Goal: Task Accomplishment & Management: Complete application form

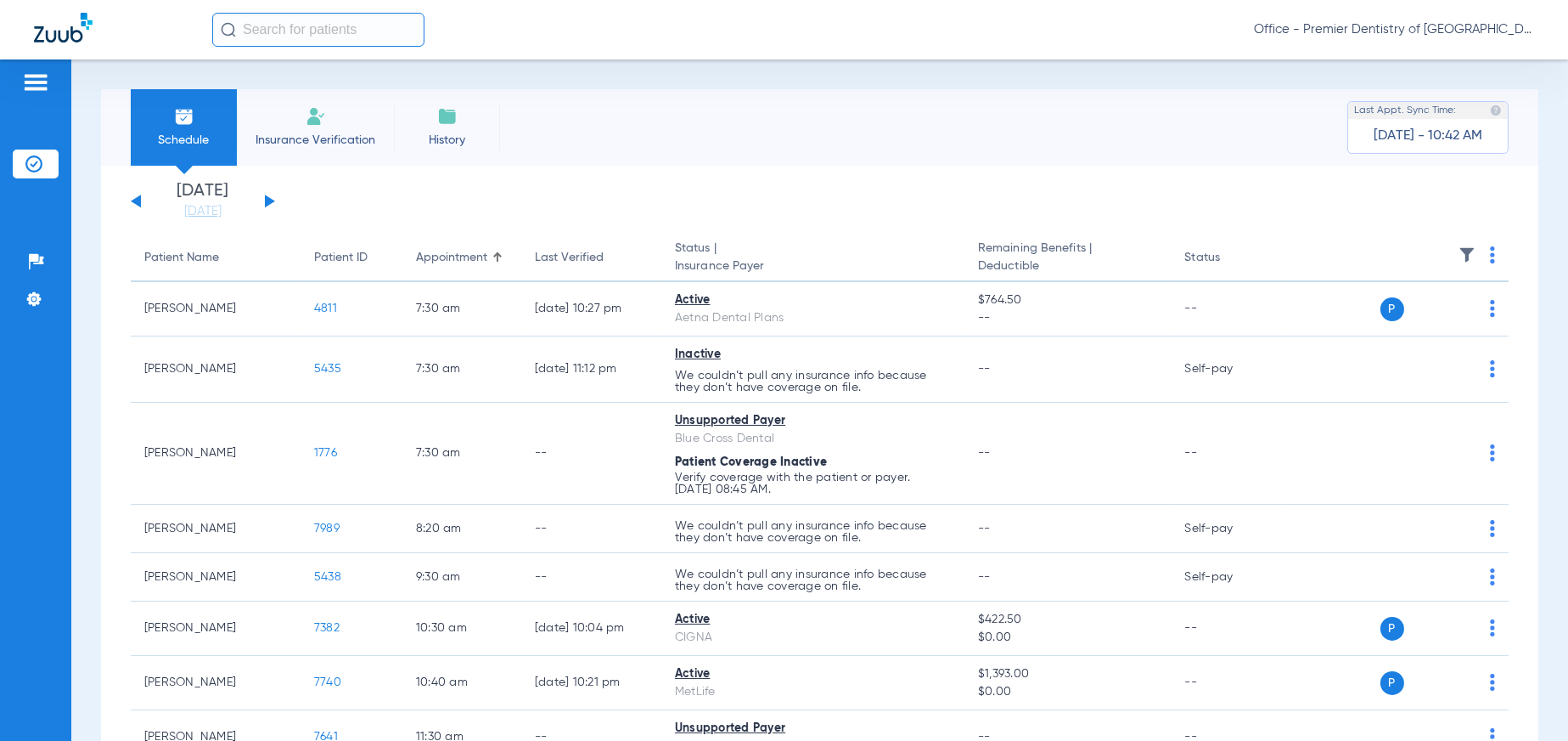
click at [320, 119] on img at bounding box center [316, 117] width 21 height 21
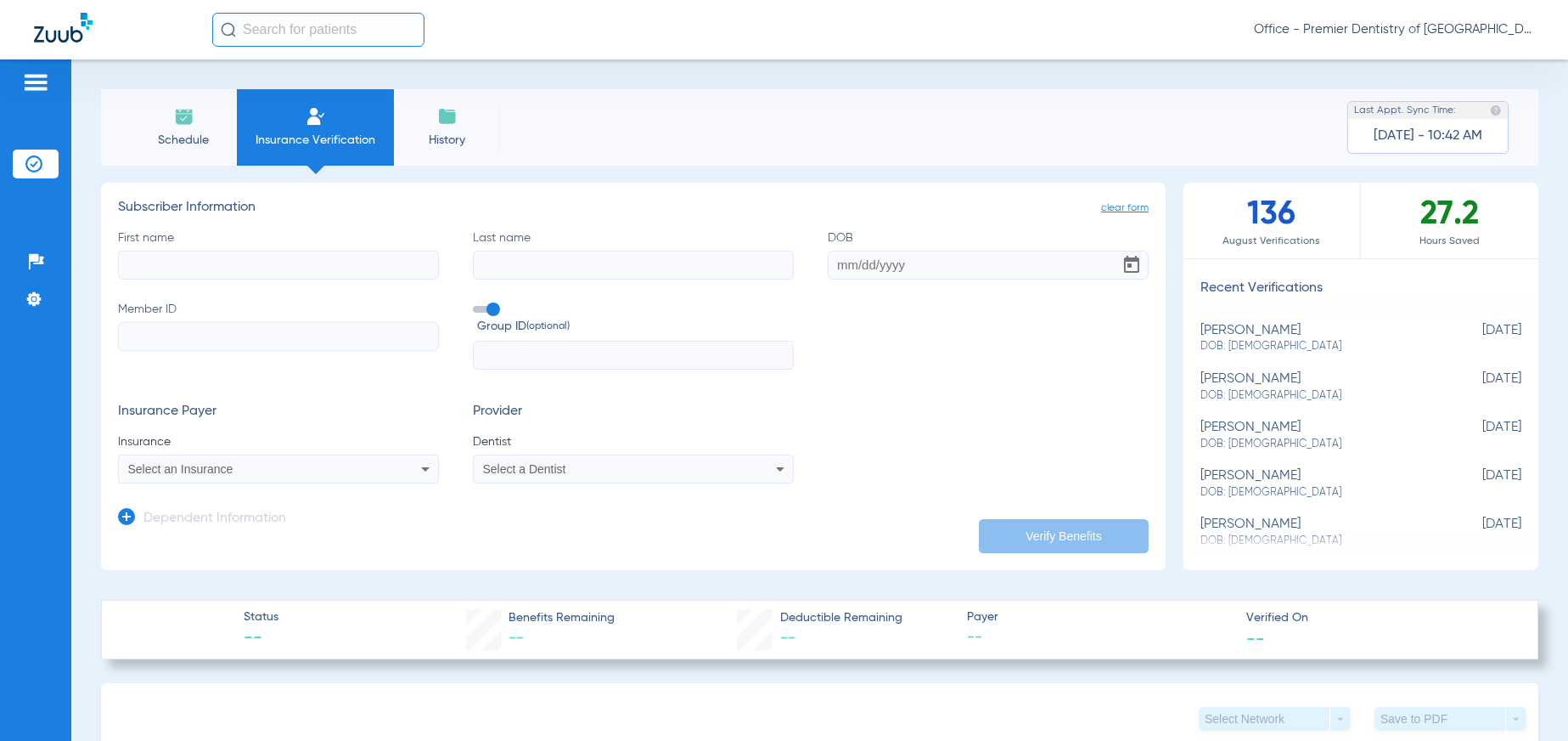
click at [173, 258] on input "First name" at bounding box center [279, 265] width 321 height 29
drag, startPoint x: 172, startPoint y: 257, endPoint x: 54, endPoint y: 269, distance: 118.6
click at [55, 269] on div "Patients Insurance Verification Setup Help Center Settings Schedule Insurance V…" at bounding box center [784, 430] width 1568 height 741
type input "[PERSON_NAME]"
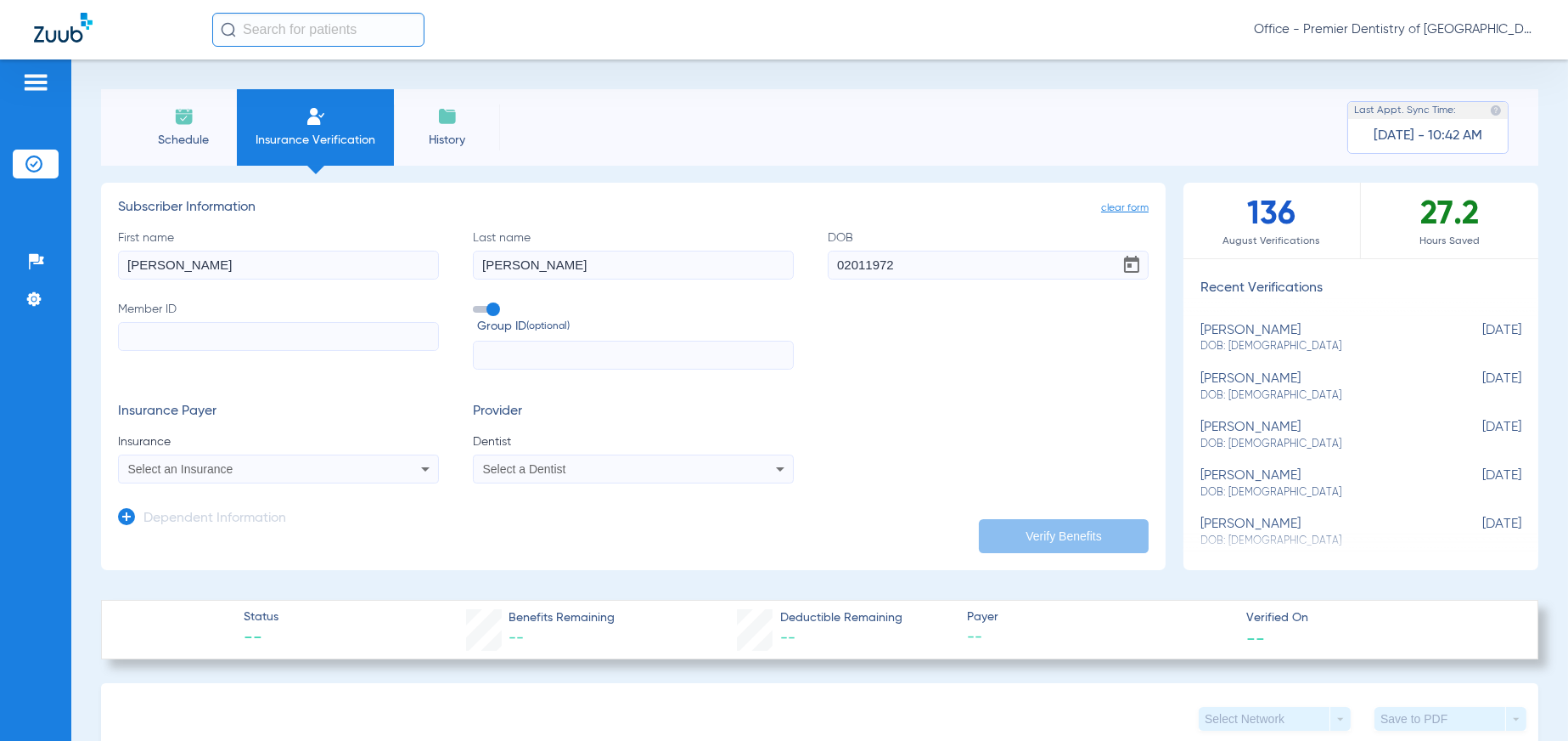
type input "[DATE]"
click at [146, 323] on input "Member ID" at bounding box center [279, 336] width 321 height 29
type input "005585410901"
click at [483, 349] on input "text" at bounding box center [633, 355] width 321 height 29
type input "04262-01122"
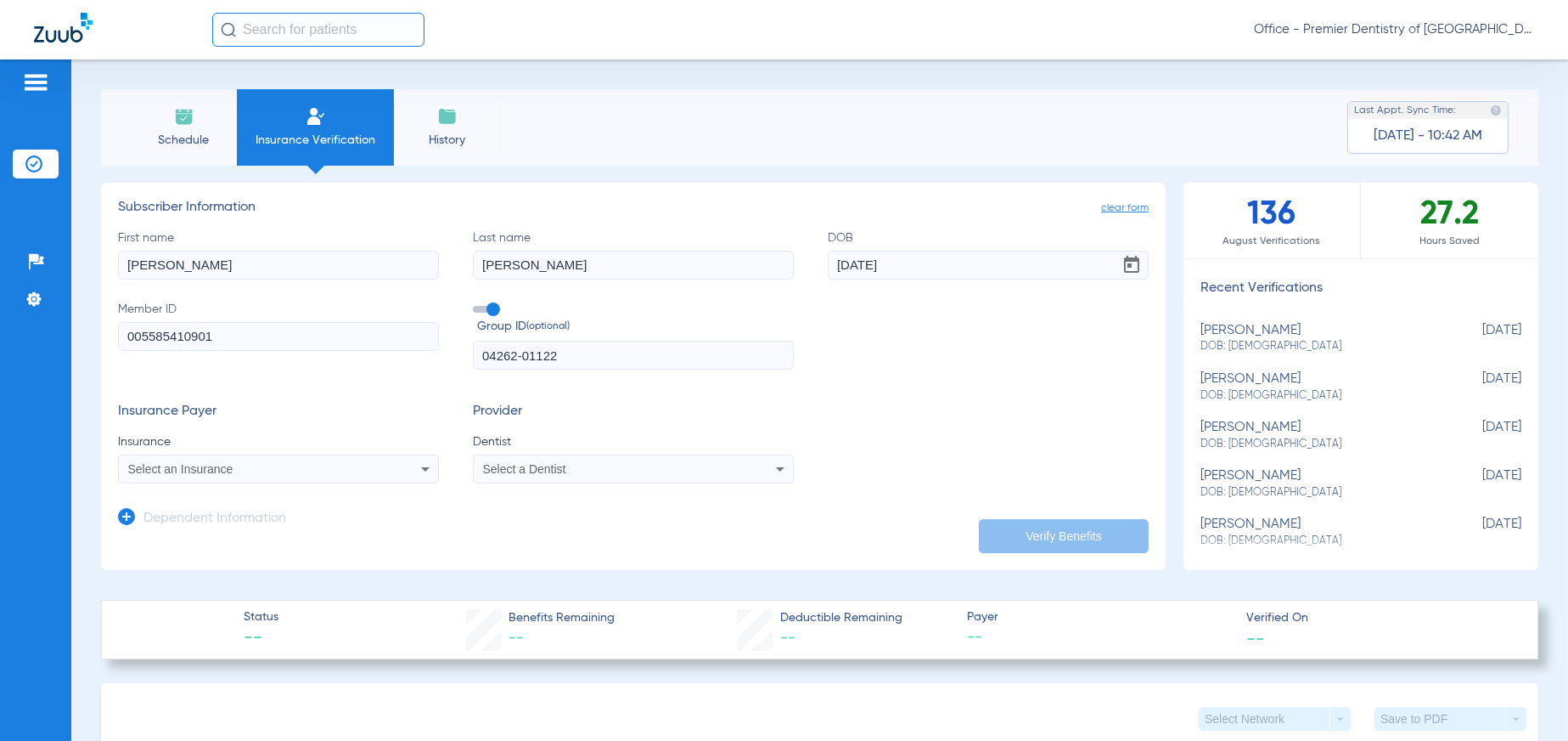
click at [296, 463] on div "Select an Insurance" at bounding box center [248, 468] width 242 height 12
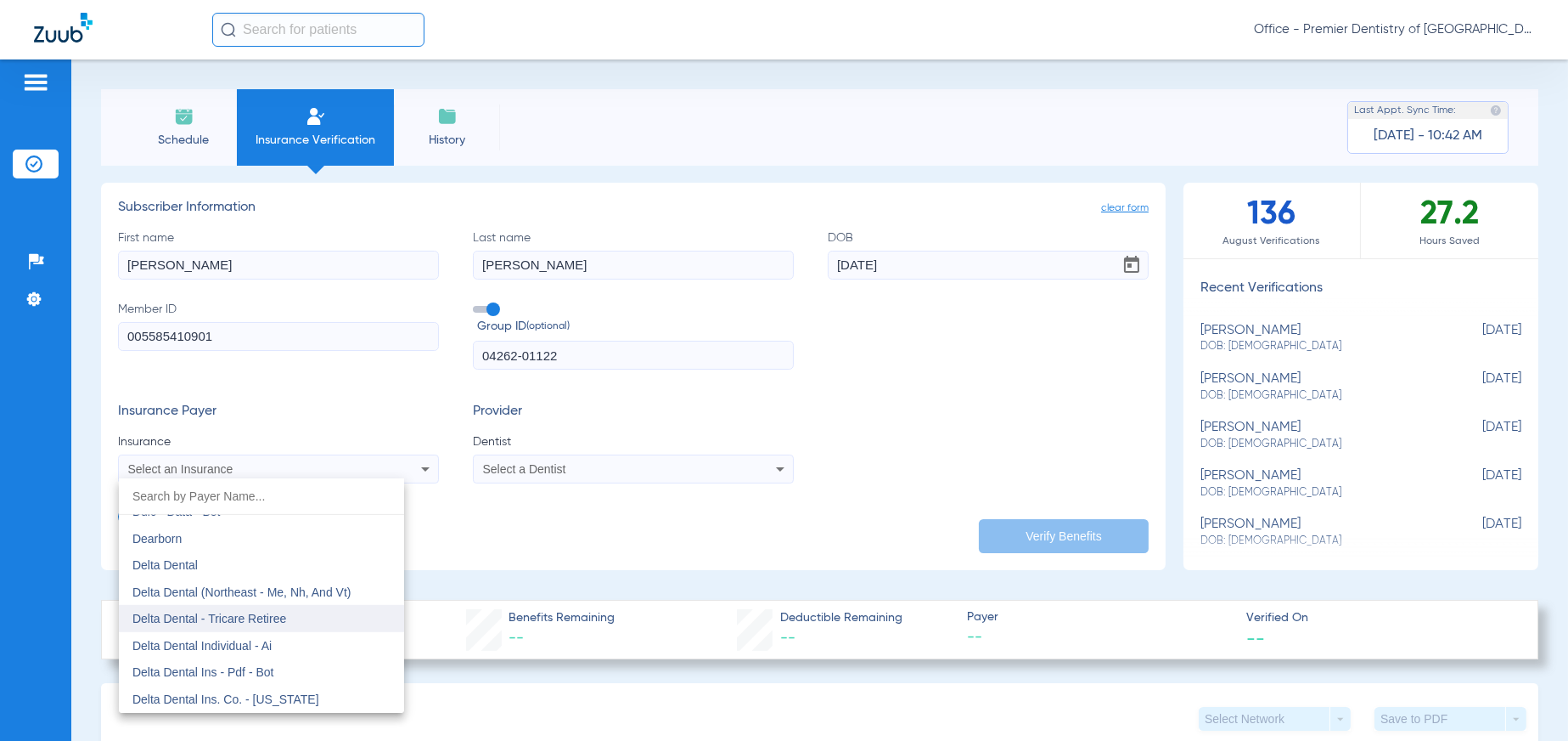
scroll to position [2719, 0]
click at [207, 593] on mat-option "Delta Dental" at bounding box center [261, 593] width 285 height 27
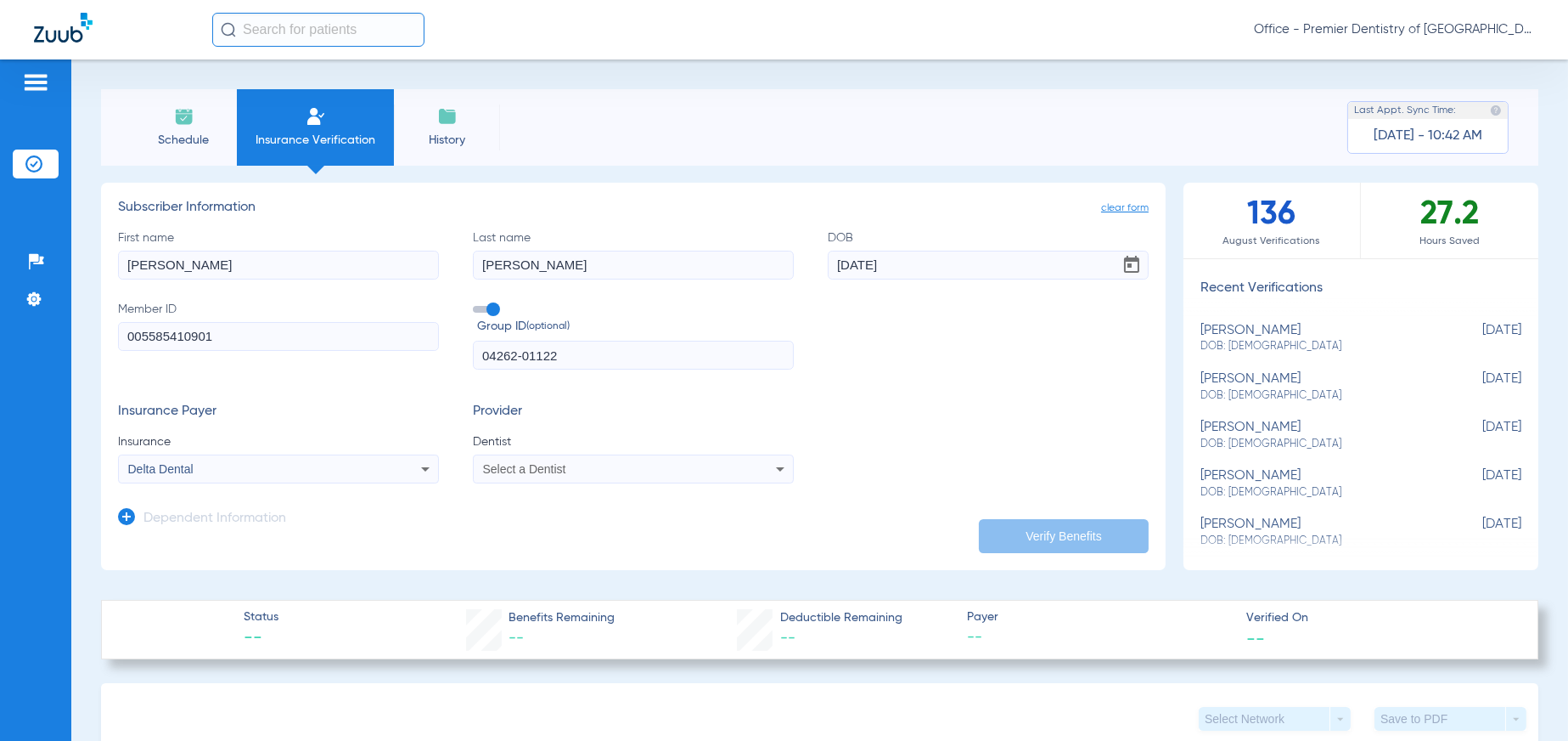
click at [598, 470] on div "Select a Dentist" at bounding box center [604, 468] width 242 height 12
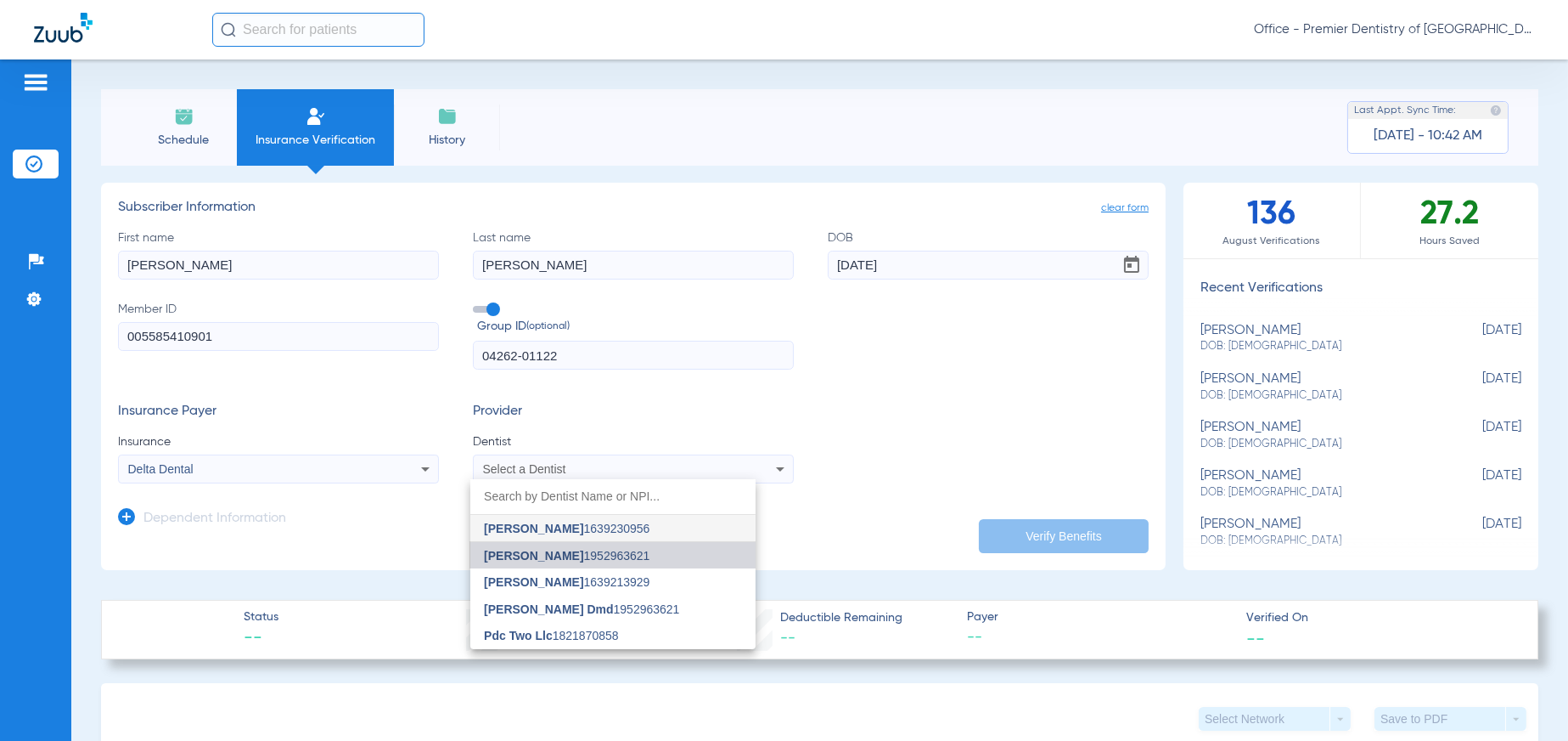
click at [558, 556] on span "[PERSON_NAME]" at bounding box center [534, 555] width 100 height 14
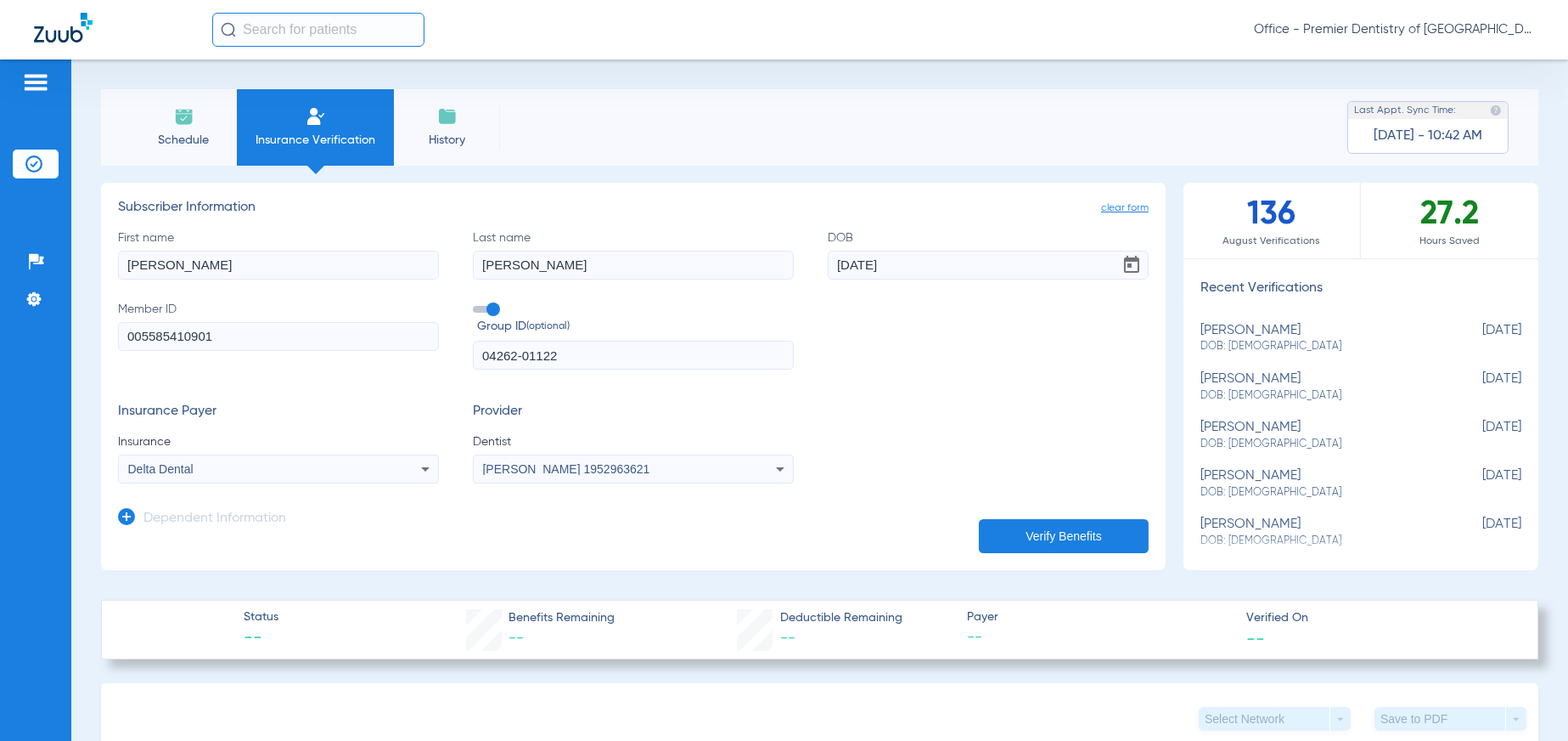
click at [1028, 528] on button "Verify Benefits" at bounding box center [1064, 536] width 170 height 34
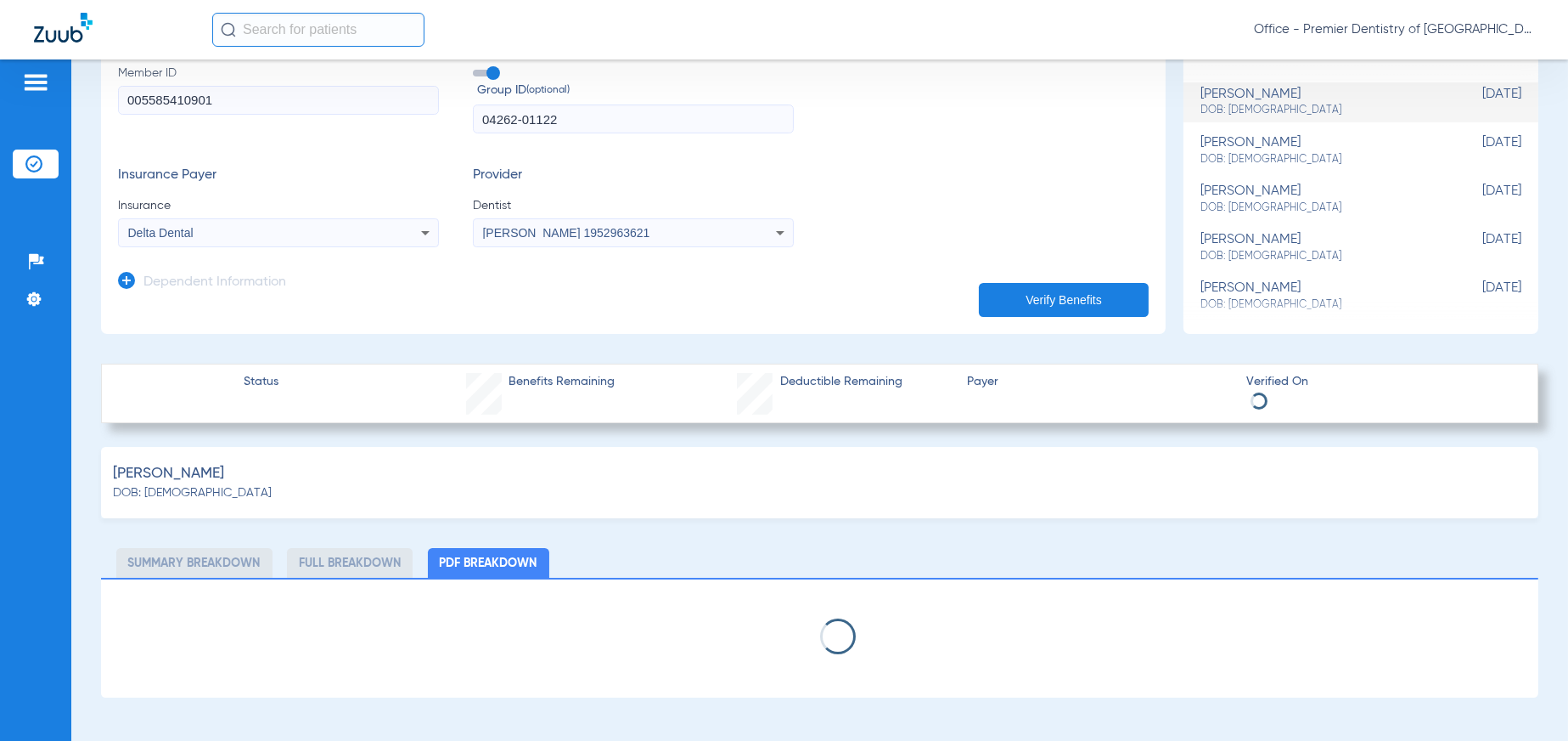
scroll to position [340, 0]
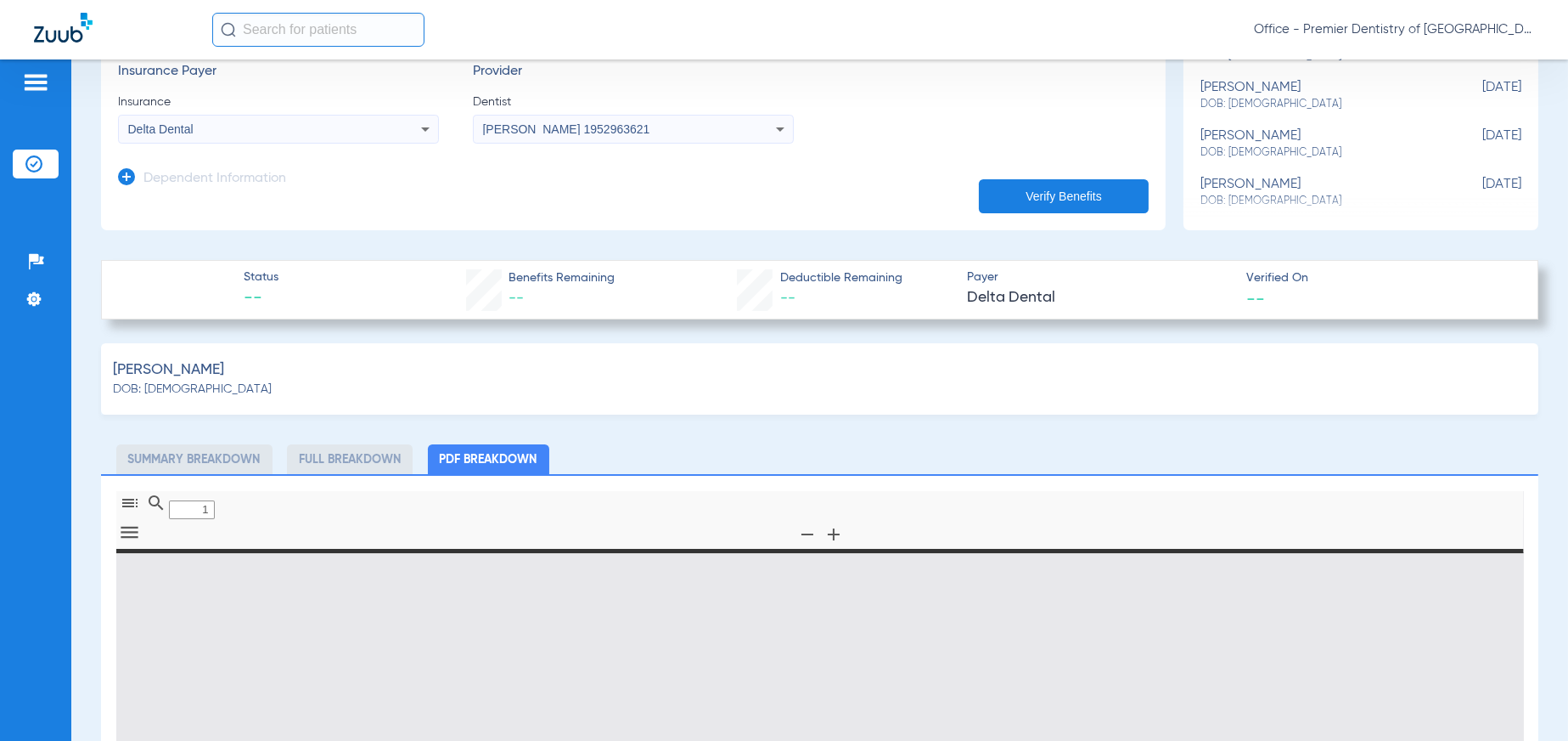
type input "0"
select select "page-width"
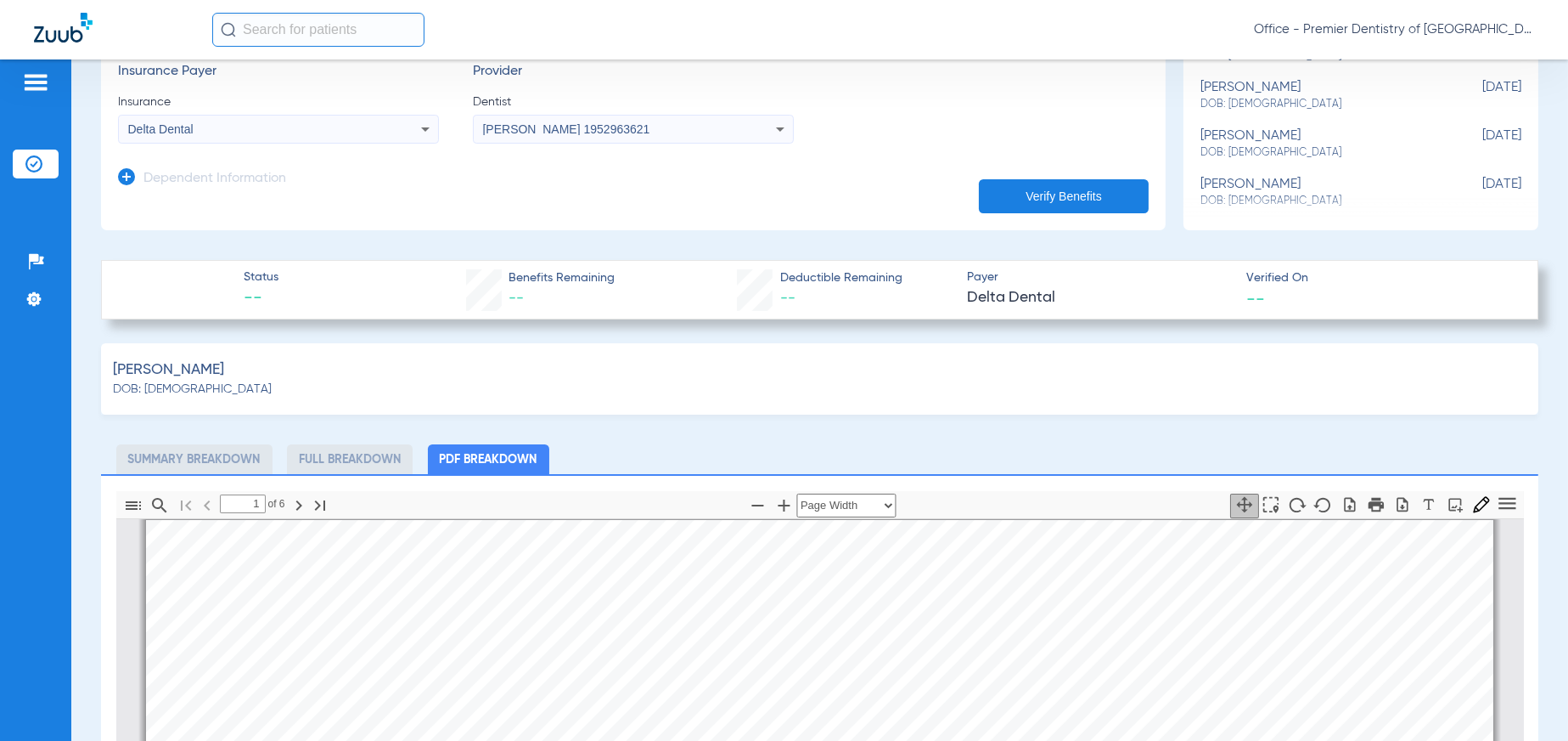
scroll to position [262, 0]
click at [210, 466] on li "Summary Breakdown" at bounding box center [195, 459] width 157 height 30
type input "1"
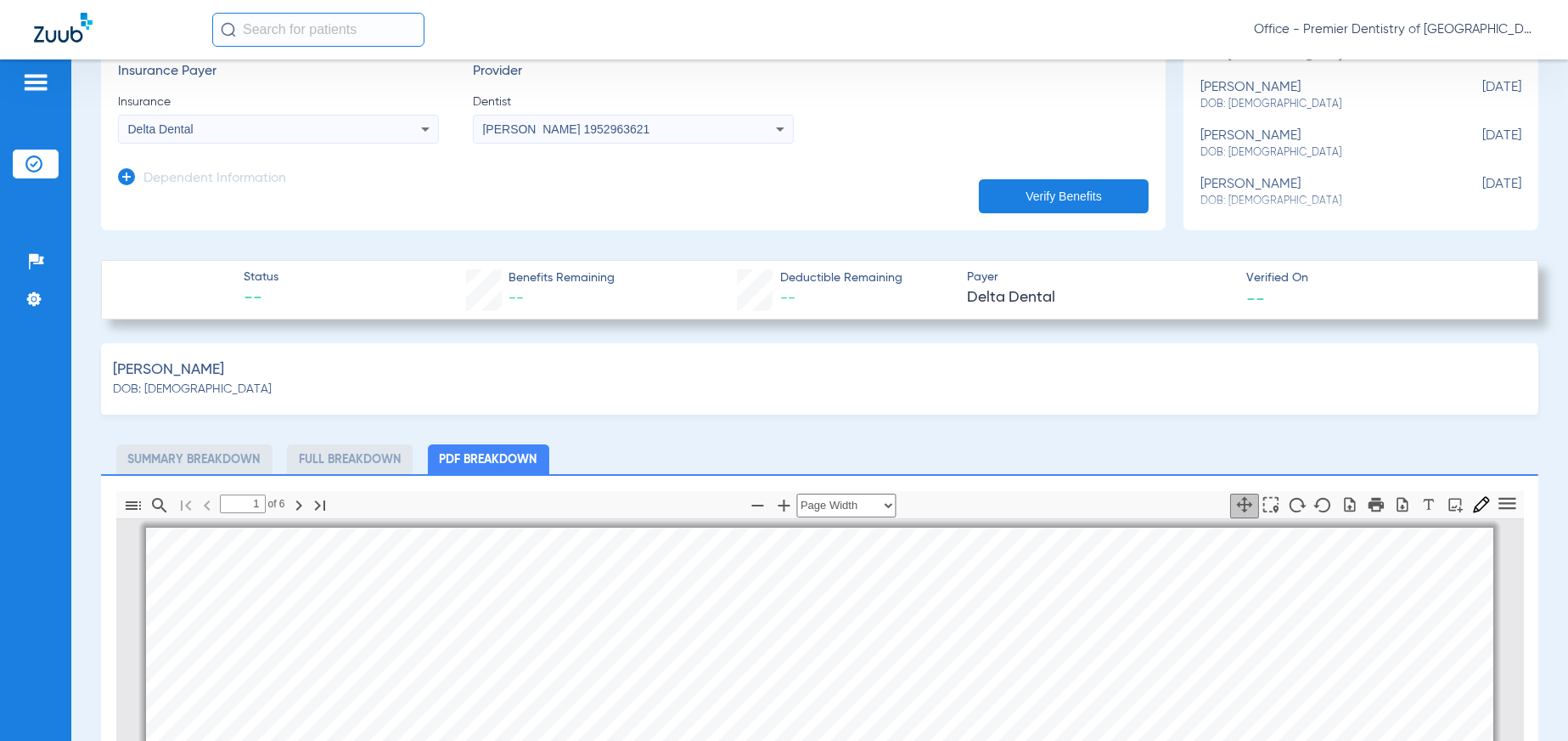
click at [183, 460] on li "Summary Breakdown" at bounding box center [195, 459] width 157 height 30
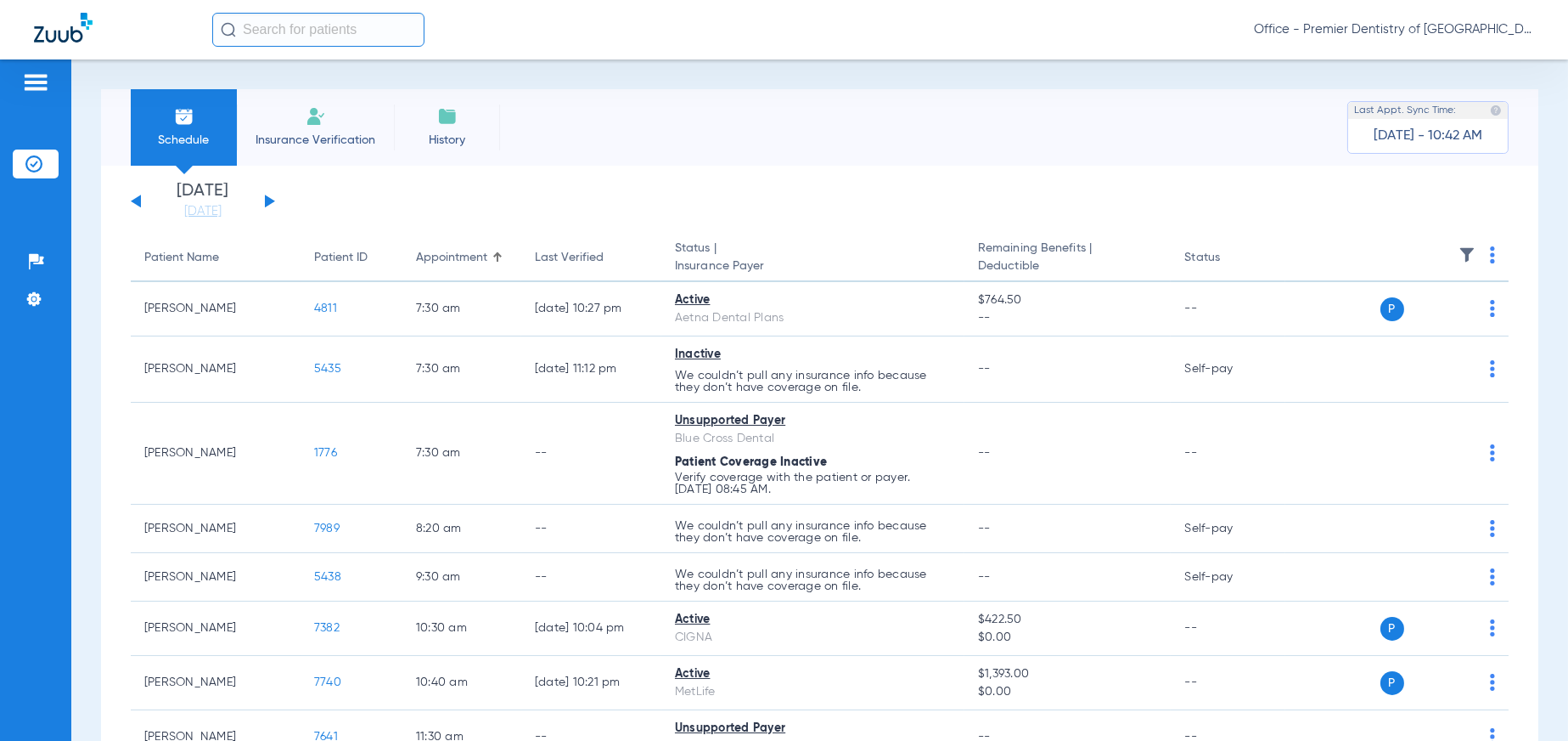
click at [323, 116] on img at bounding box center [316, 117] width 21 height 21
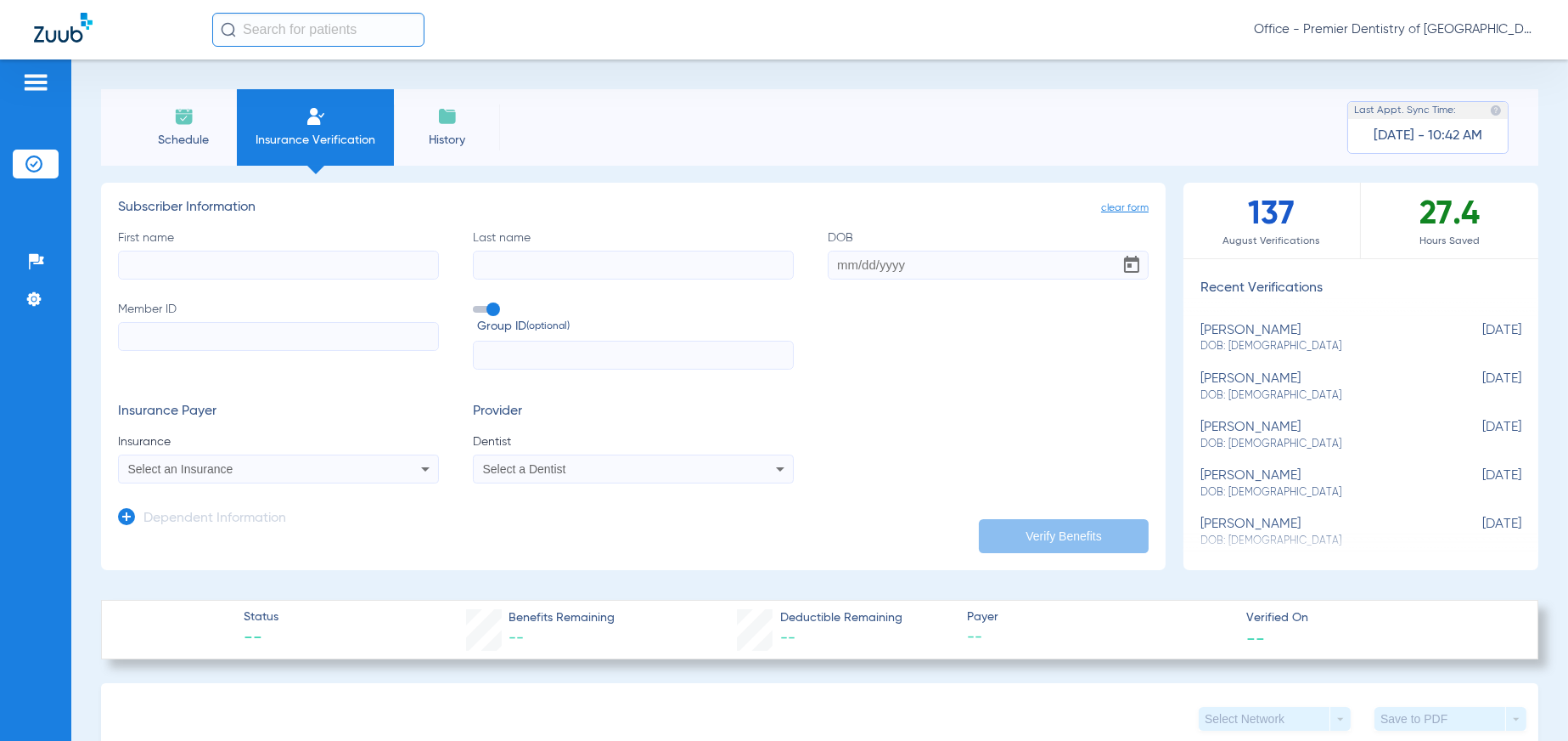
click at [195, 254] on input "First name" at bounding box center [279, 265] width 321 height 29
type input "Robert"
type input "Glenny Jr"
type input "06/01/1966"
click at [136, 344] on input "Member ID" at bounding box center [279, 336] width 321 height 29
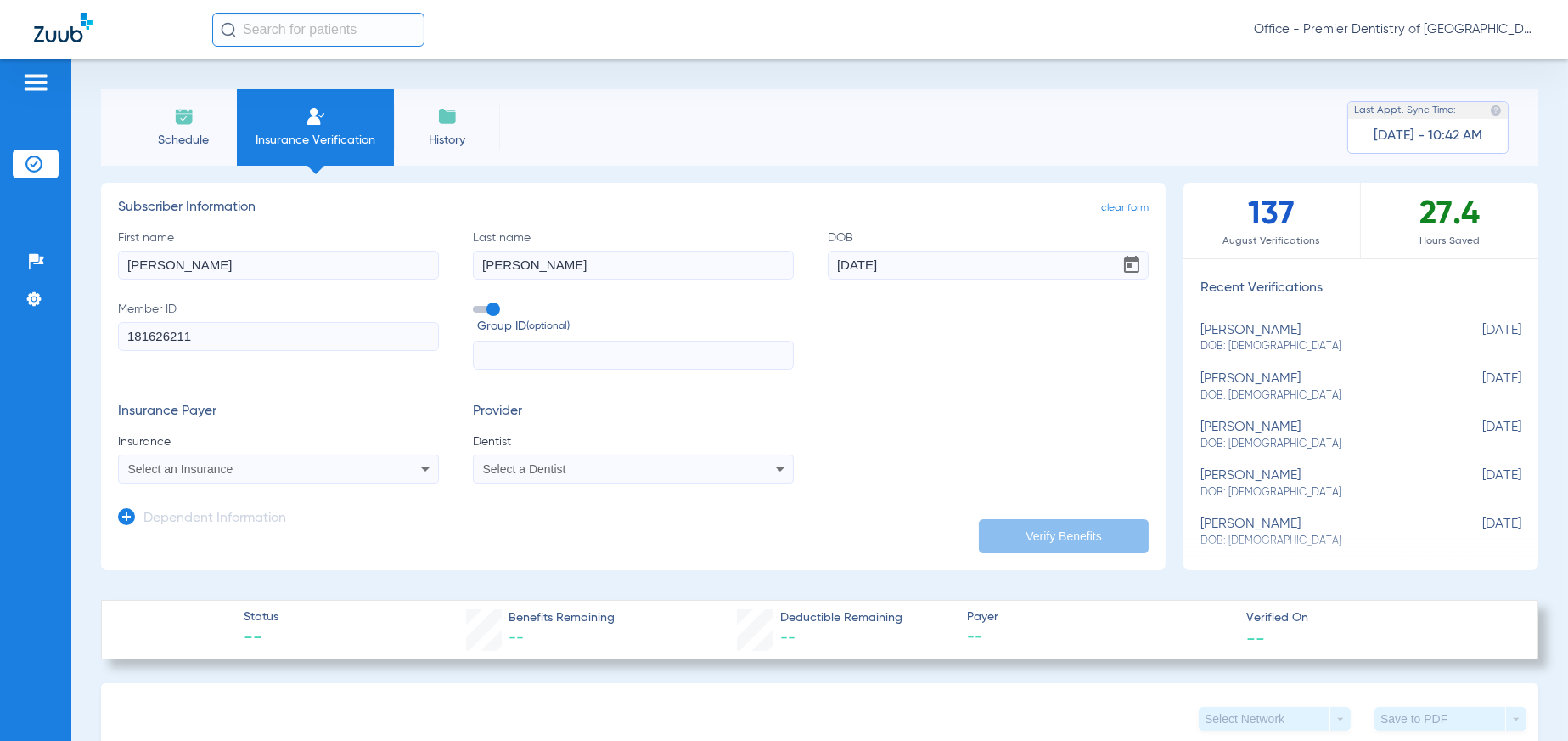
type input "181626211"
click at [516, 357] on input "text" at bounding box center [633, 355] width 321 height 29
type input "07443-1991"
click at [233, 477] on div "Select an Insurance" at bounding box center [278, 469] width 319 height 21
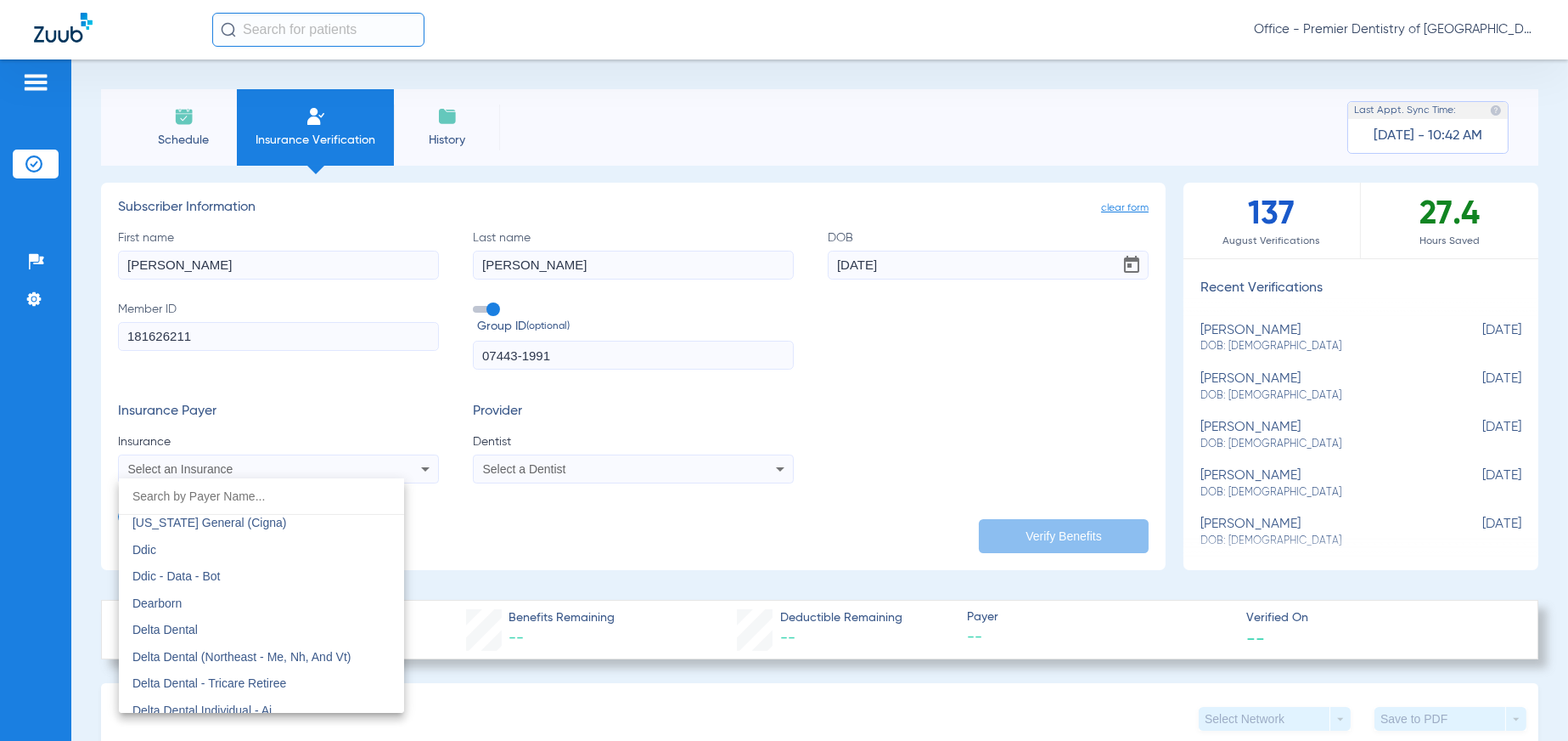
scroll to position [2634, 0]
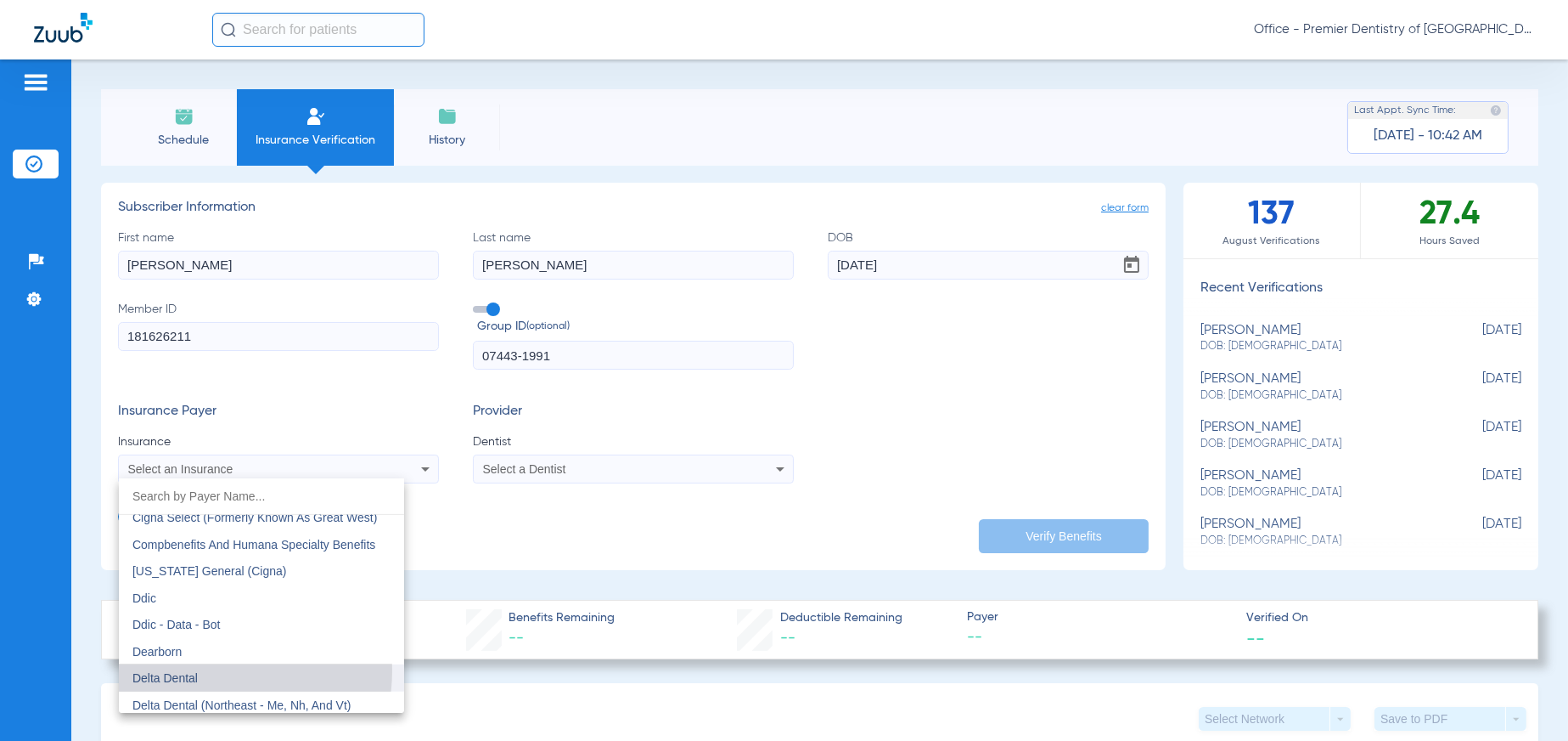
click at [201, 669] on mat-option "Delta Dental" at bounding box center [261, 678] width 285 height 27
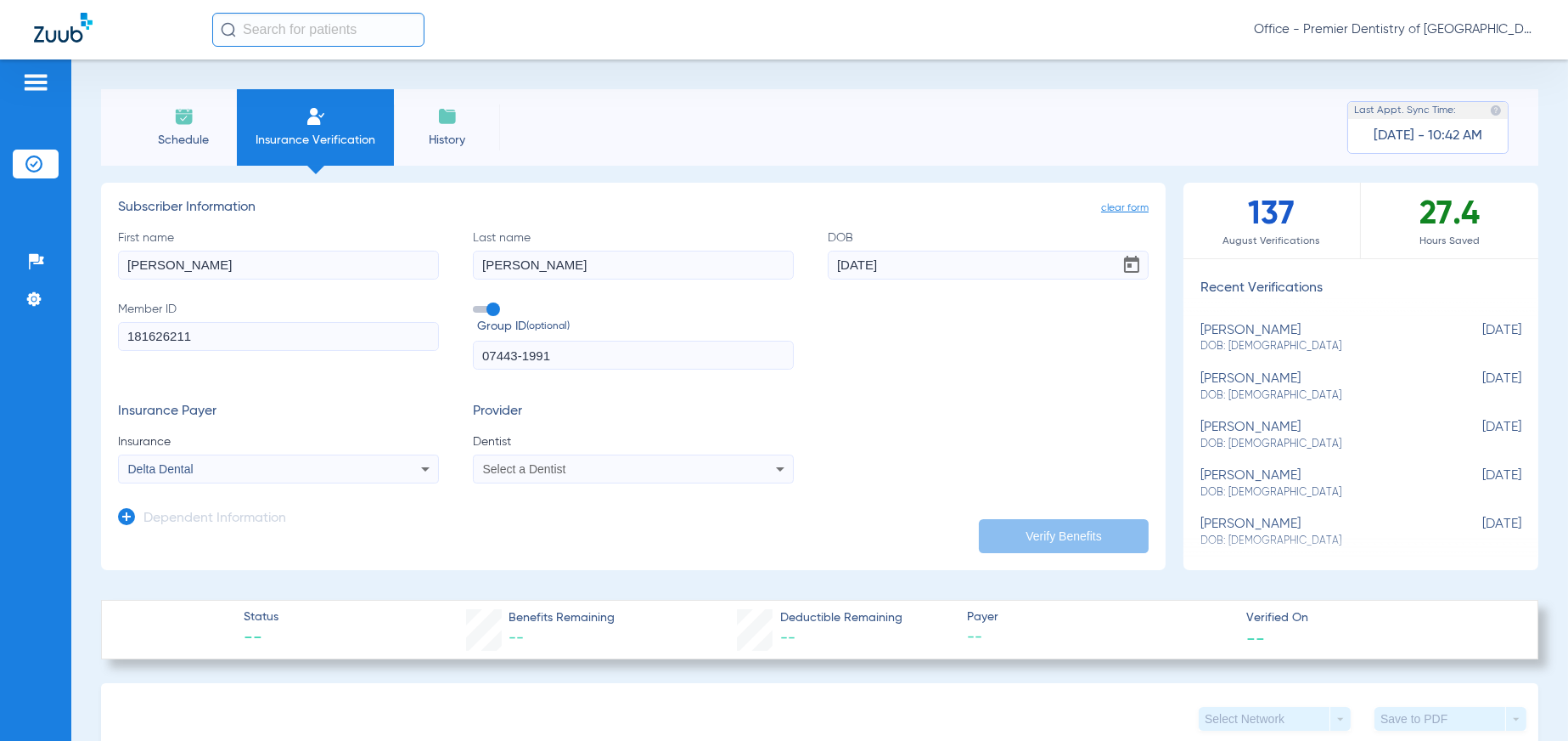
click at [706, 467] on div "Select a Dentist" at bounding box center [604, 468] width 242 height 12
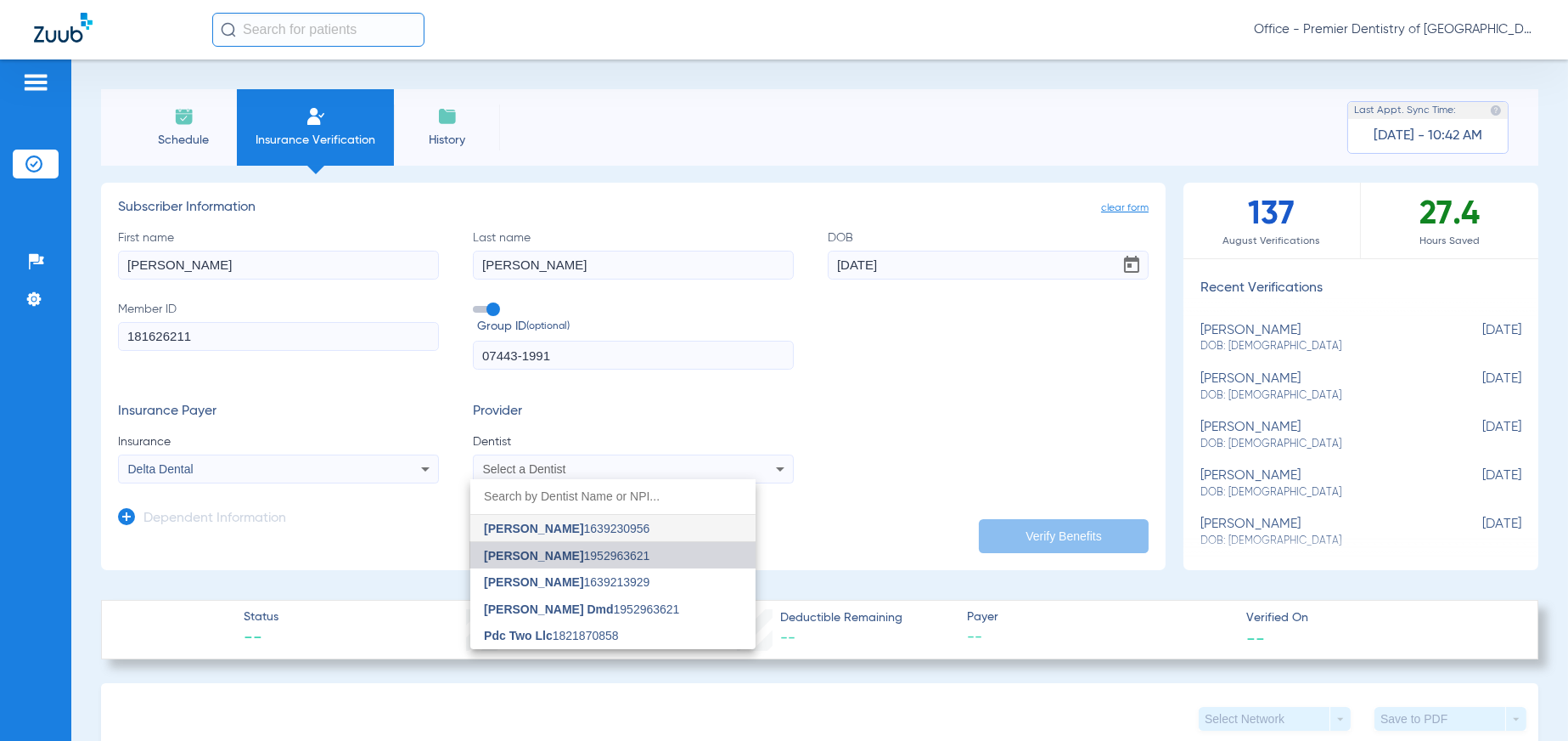
click at [562, 554] on span "[PERSON_NAME]" at bounding box center [534, 555] width 100 height 14
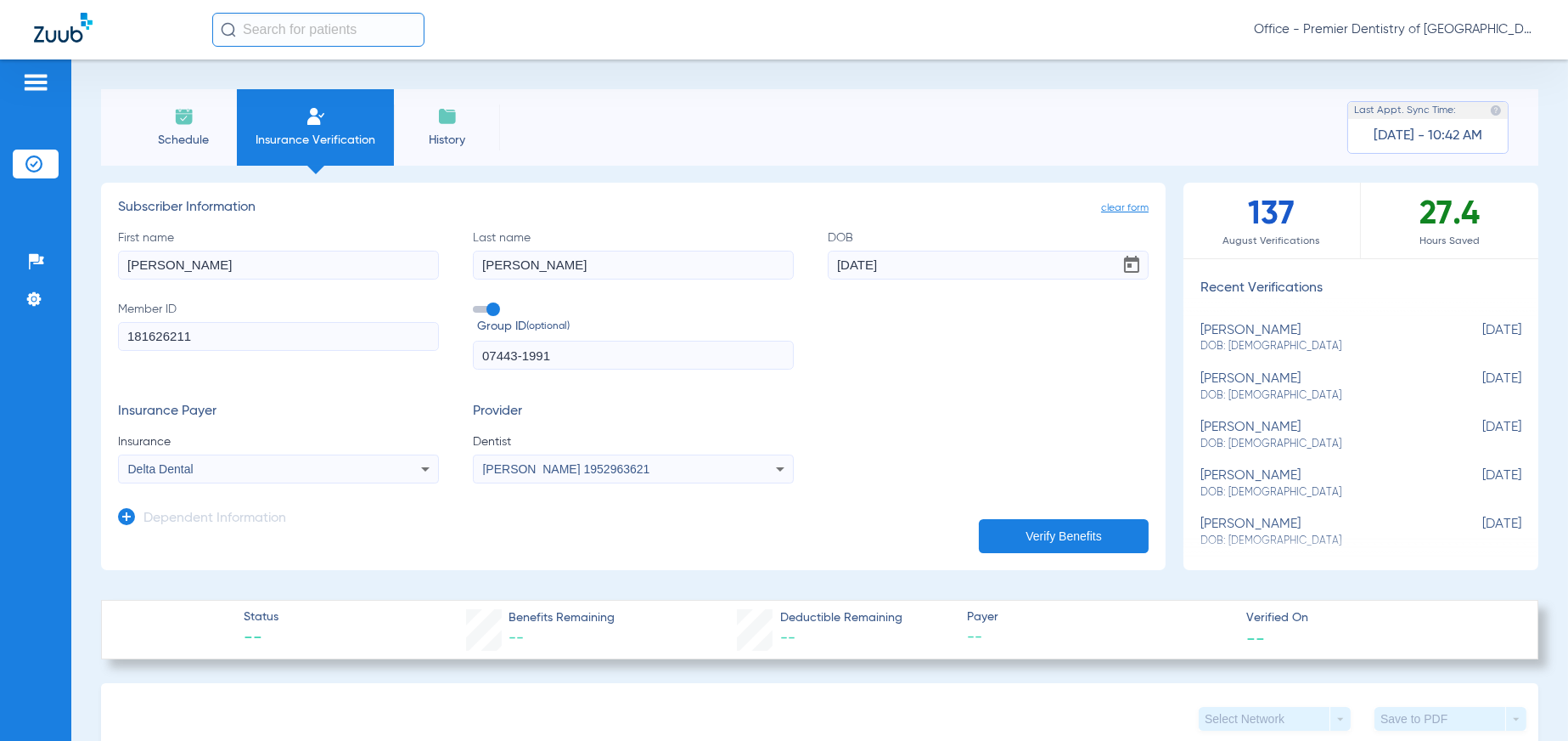
click at [1020, 536] on button "Verify Benefits" at bounding box center [1064, 536] width 170 height 34
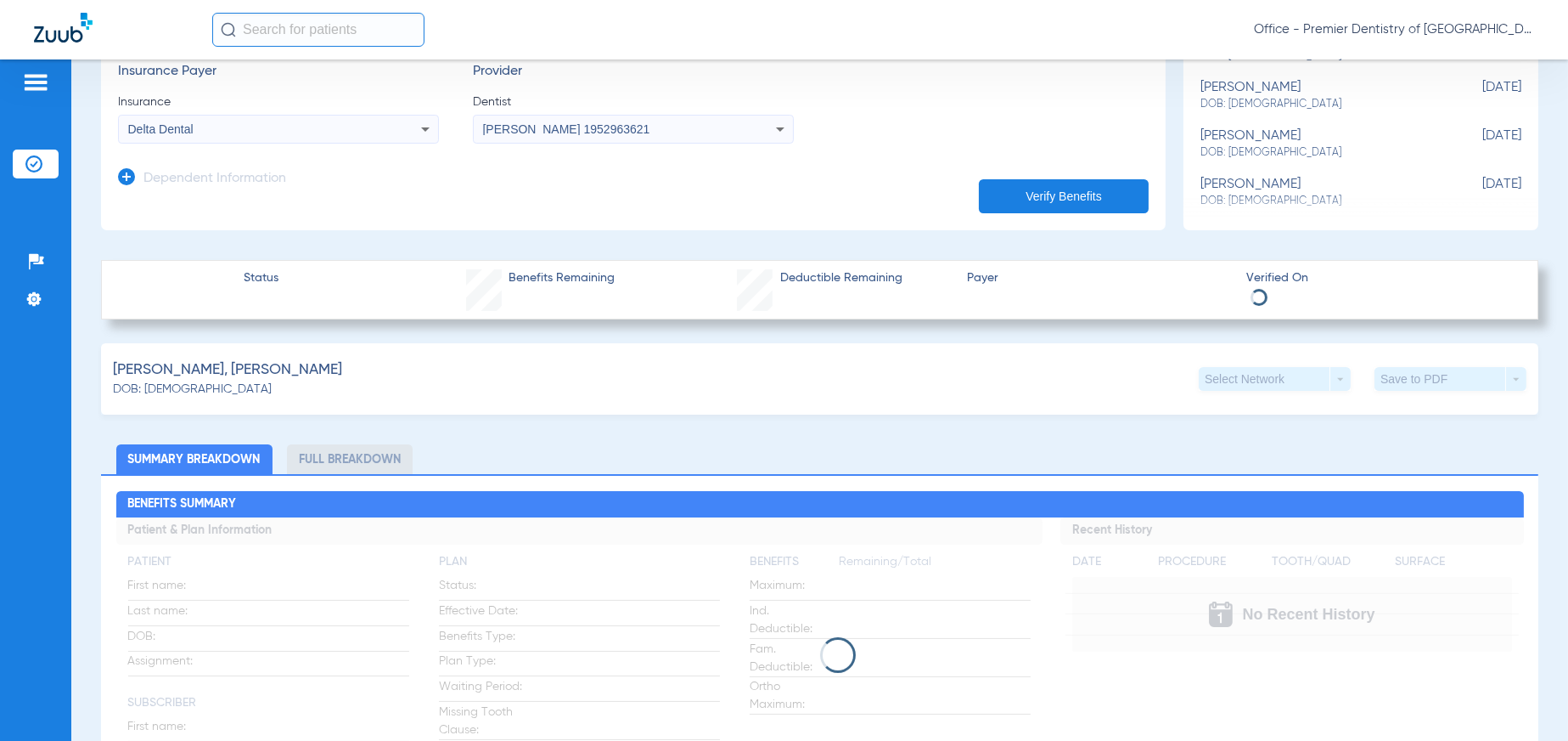
scroll to position [236, 0]
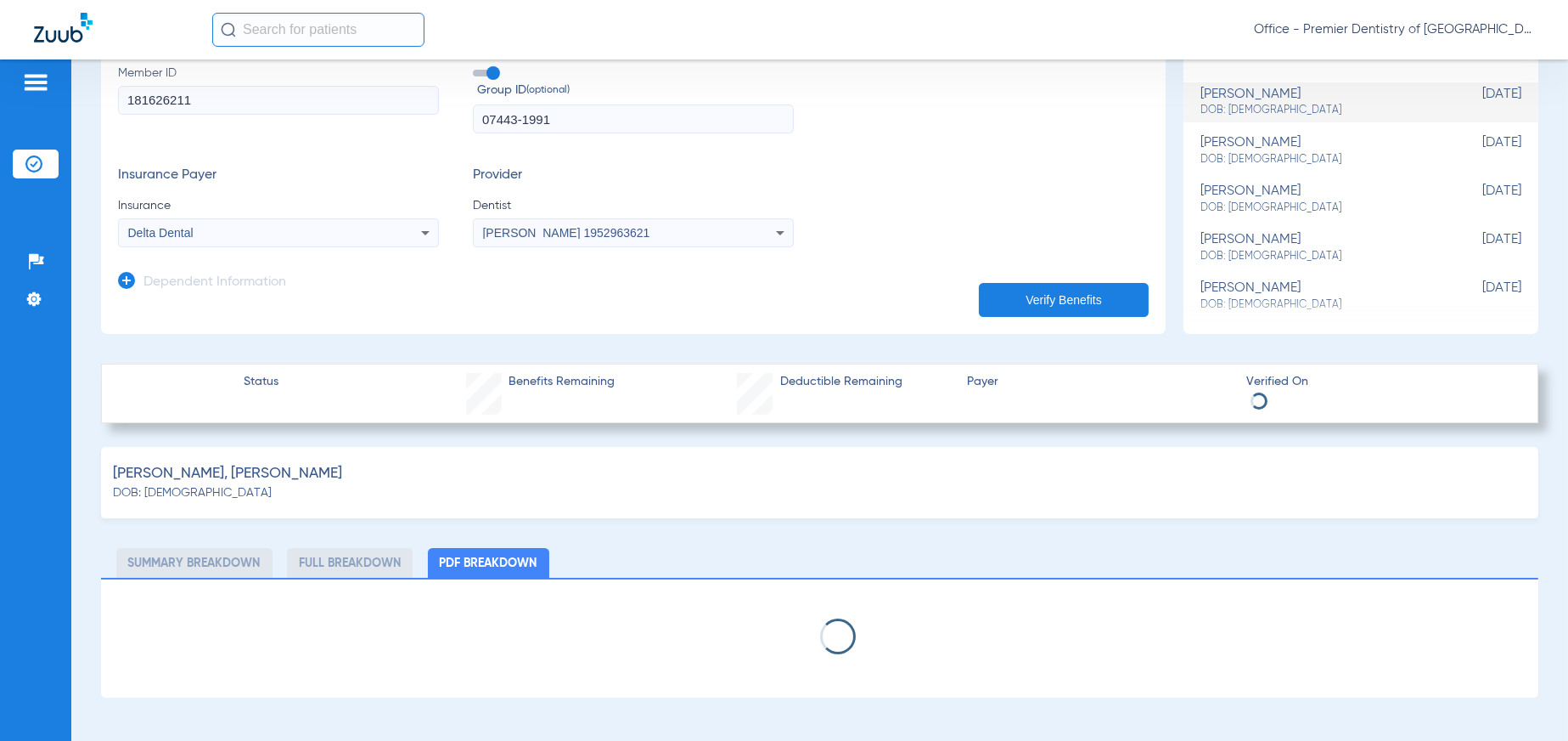
select select "page-width"
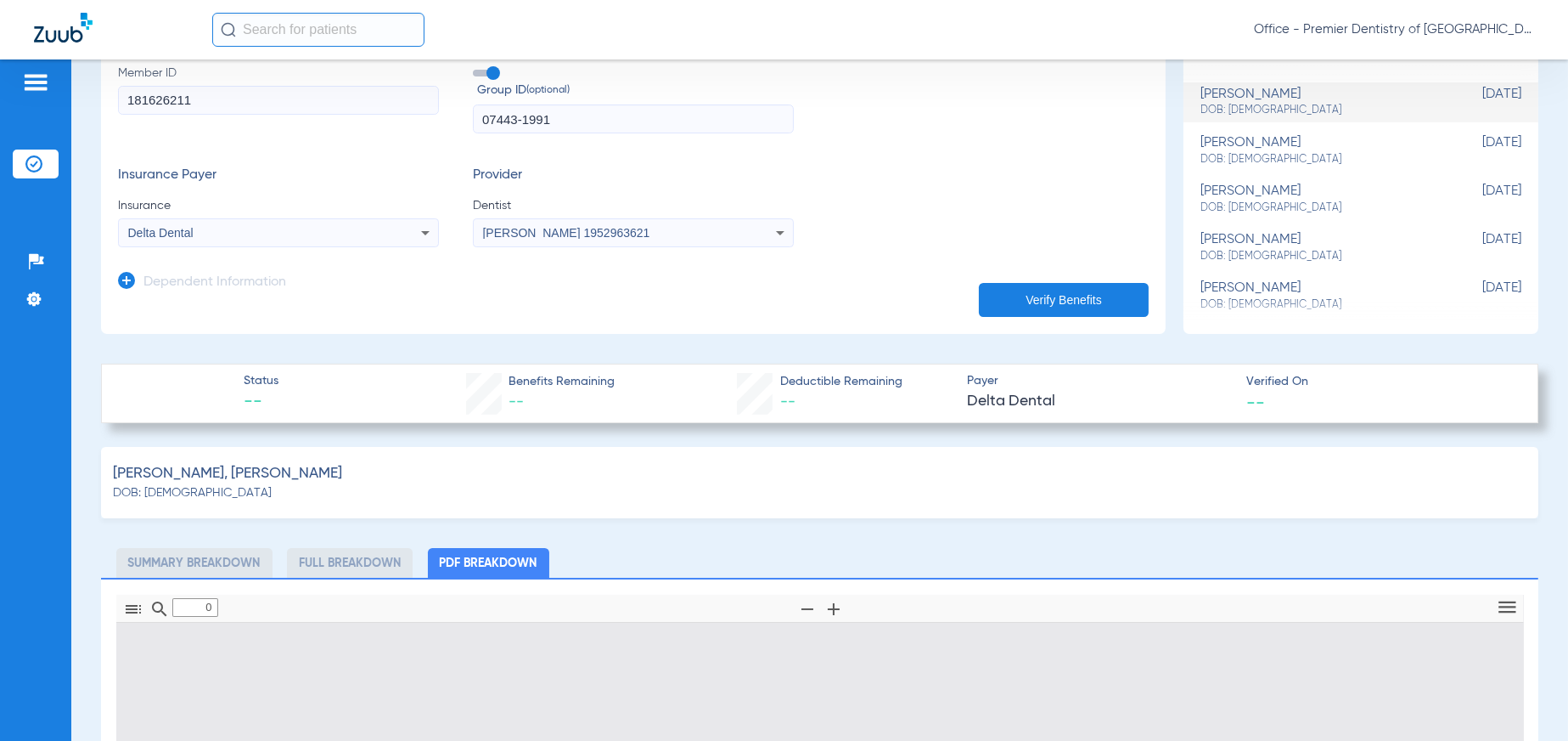
scroll to position [340, 0]
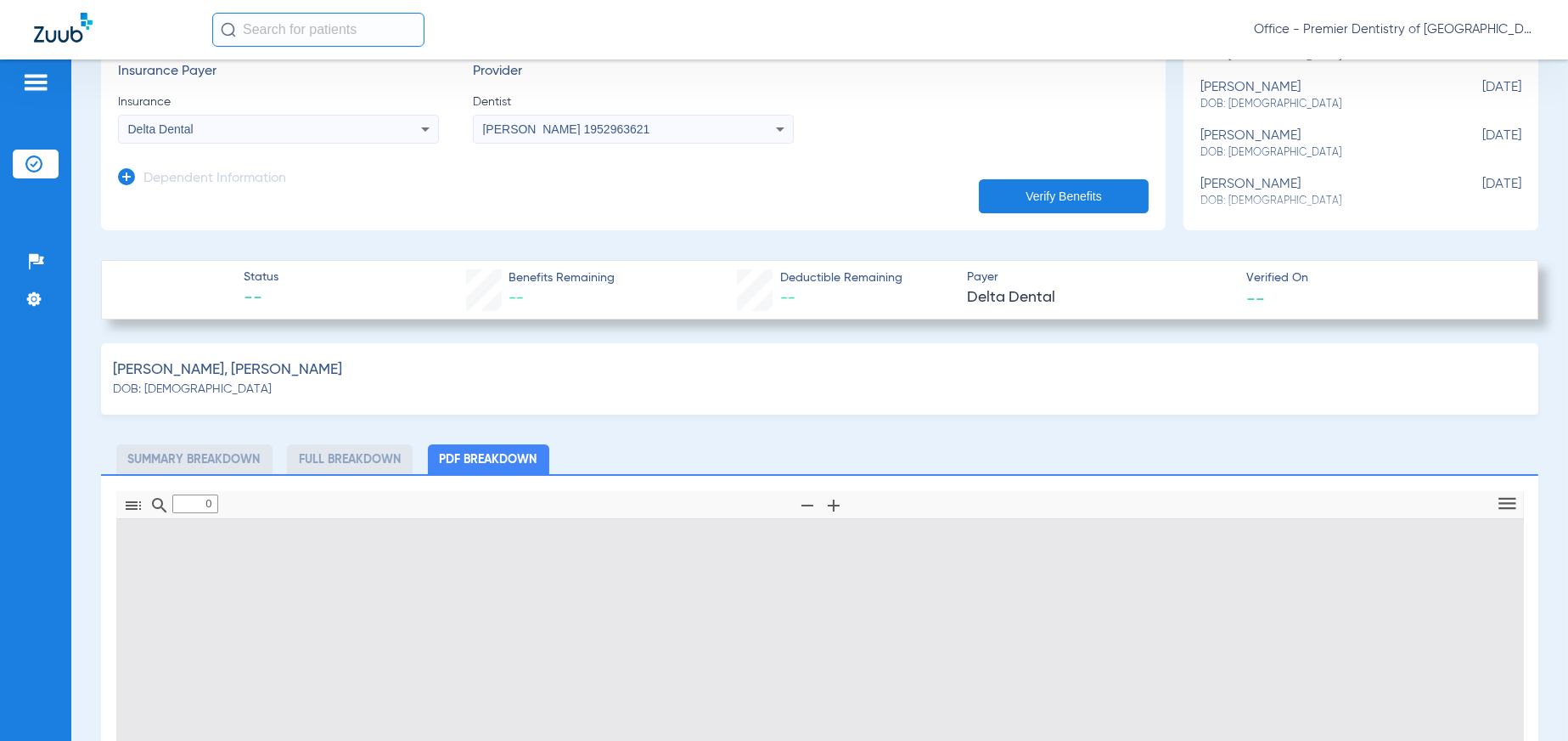
type input "1"
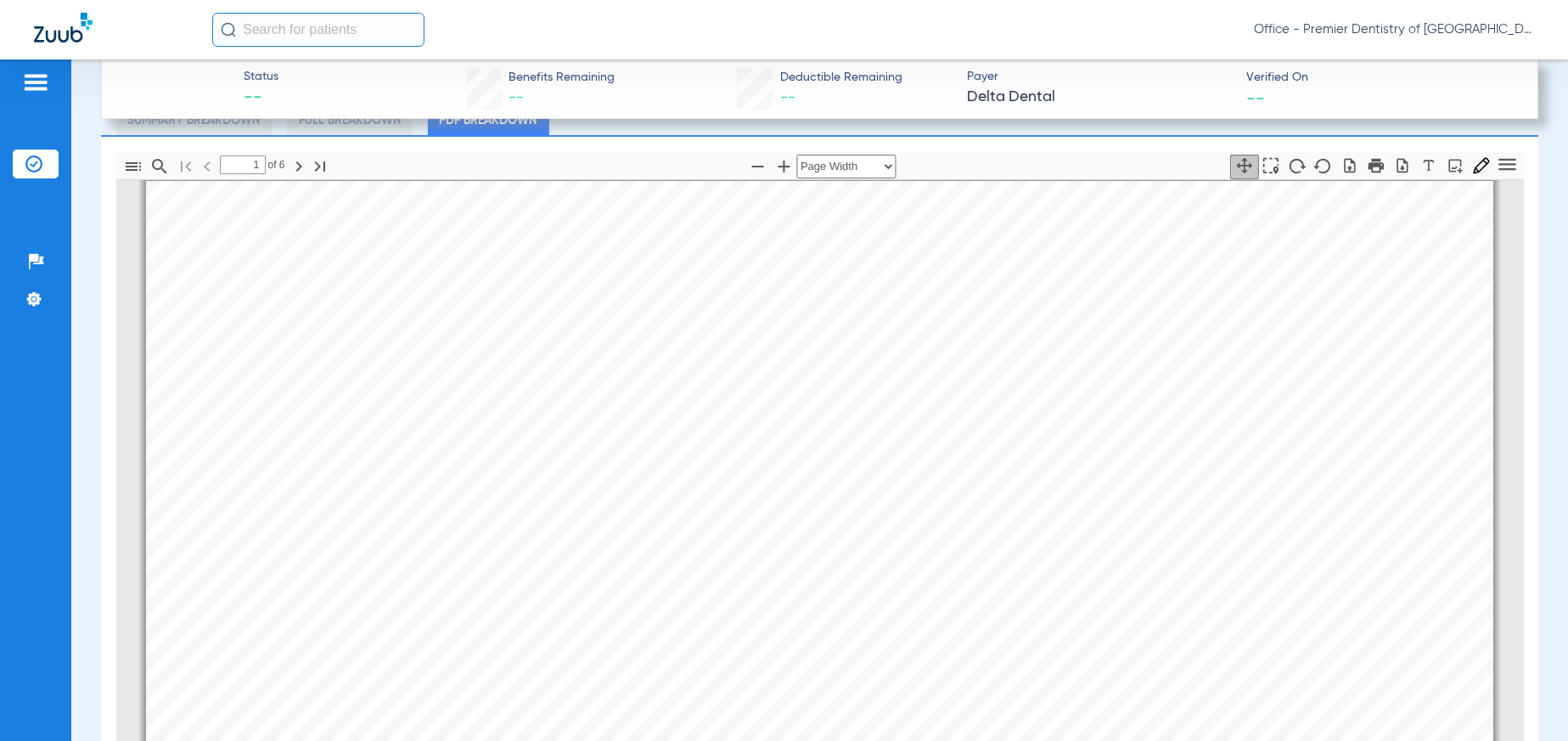
scroll to position [0, 0]
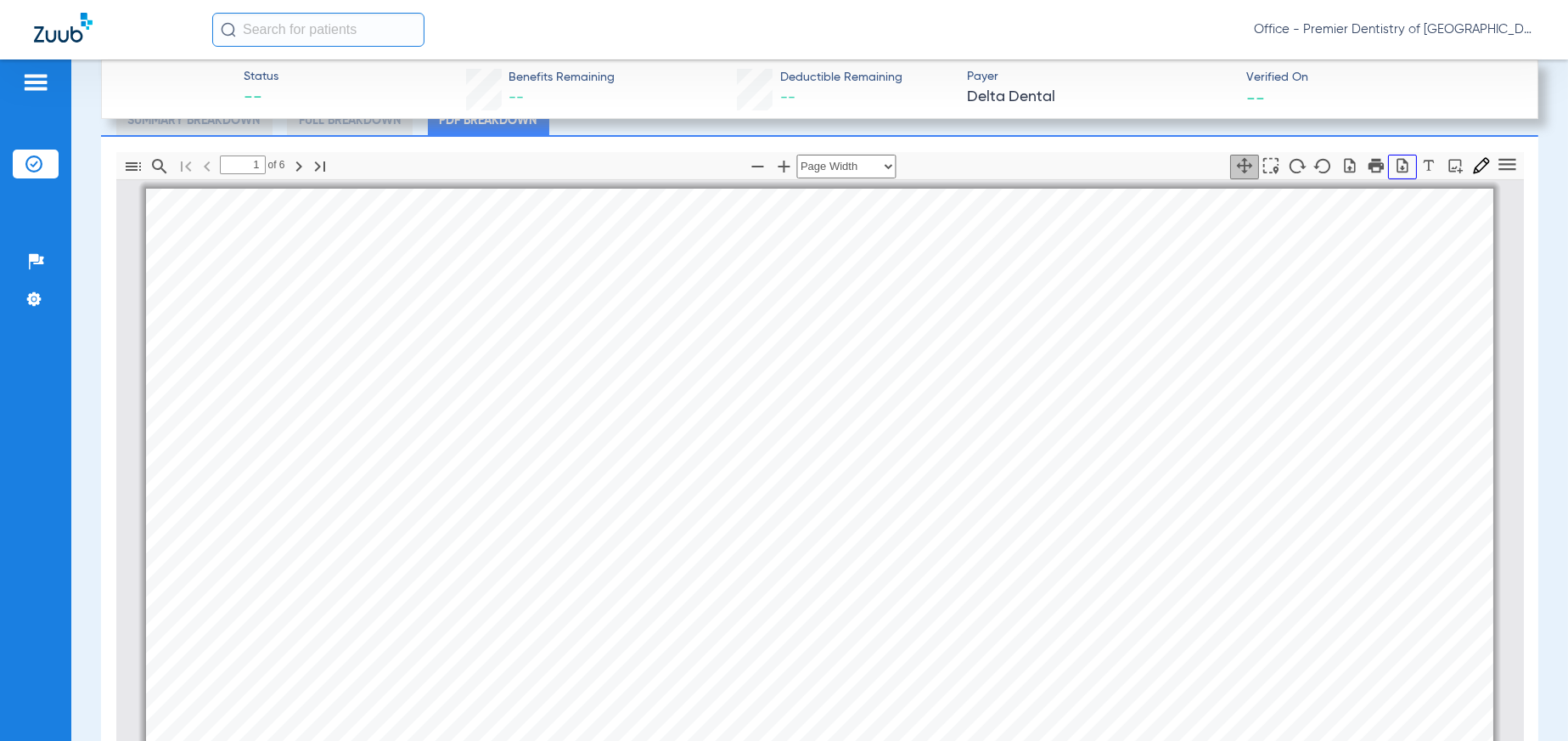
click at [1397, 165] on icon "button" at bounding box center [1403, 164] width 11 height 14
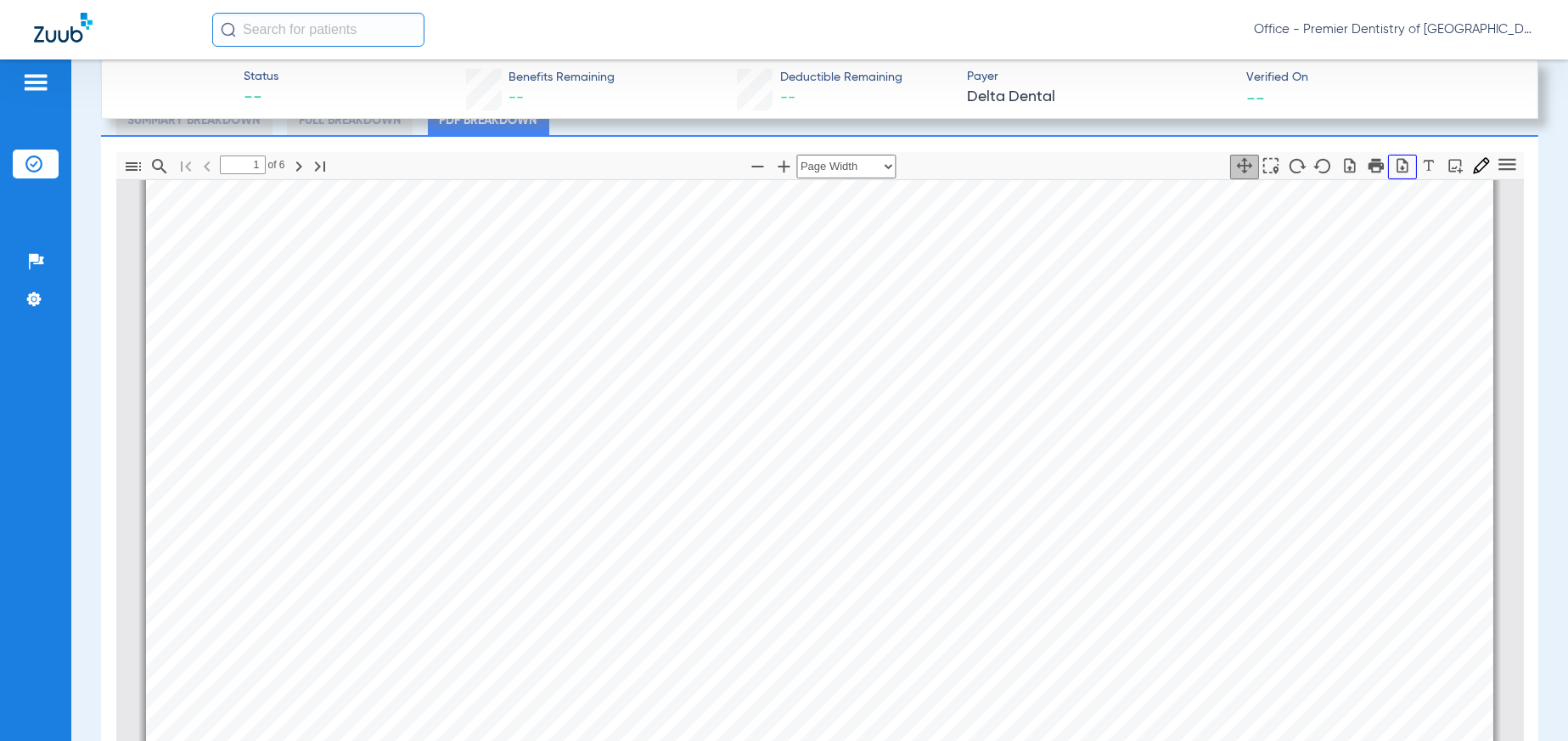
scroll to position [170, 0]
click at [131, 163] on icon "button" at bounding box center [133, 166] width 15 height 8
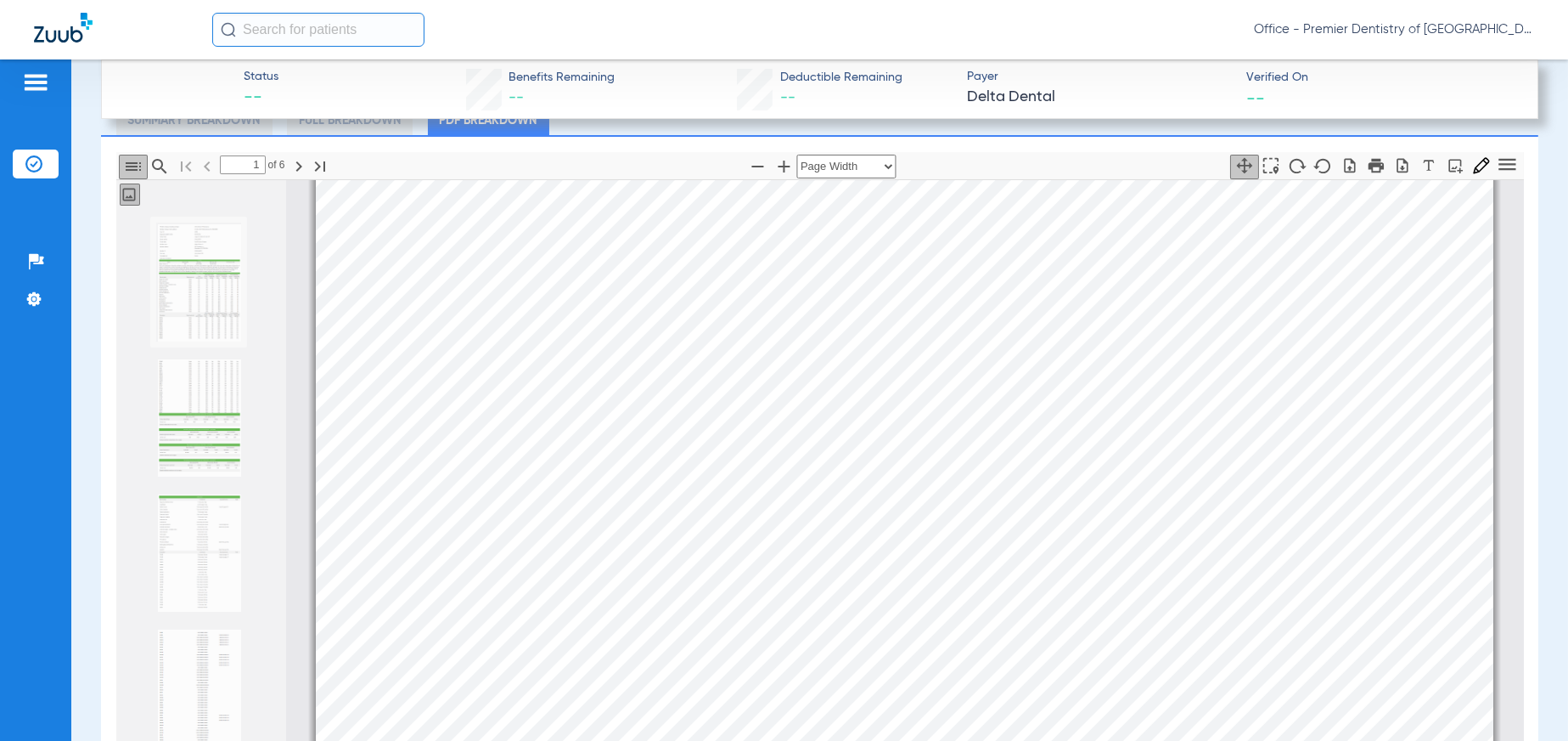
scroll to position [148, 0]
click at [131, 163] on icon "button" at bounding box center [133, 166] width 15 height 8
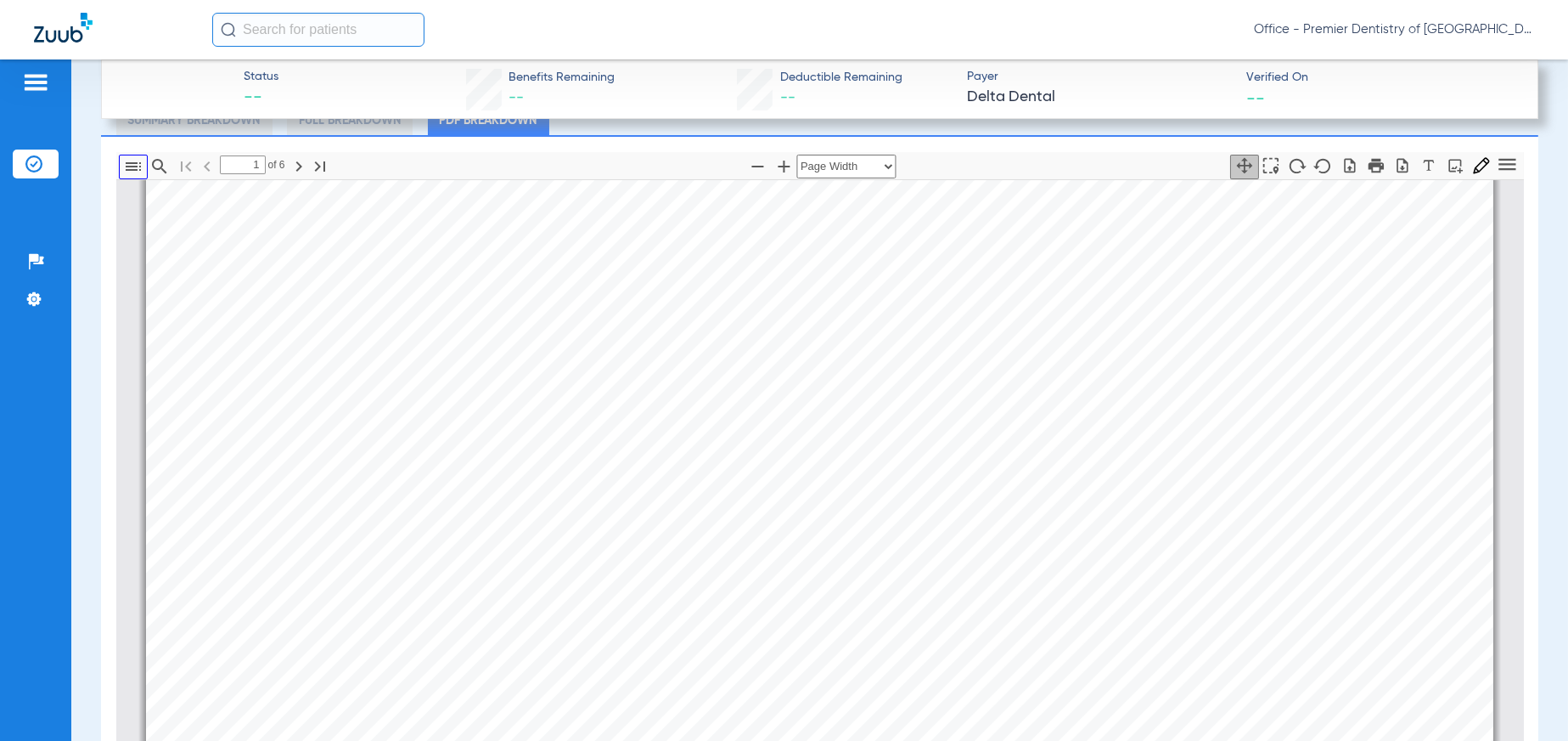
scroll to position [169, 0]
click at [1368, 161] on icon "button" at bounding box center [1376, 164] width 15 height 14
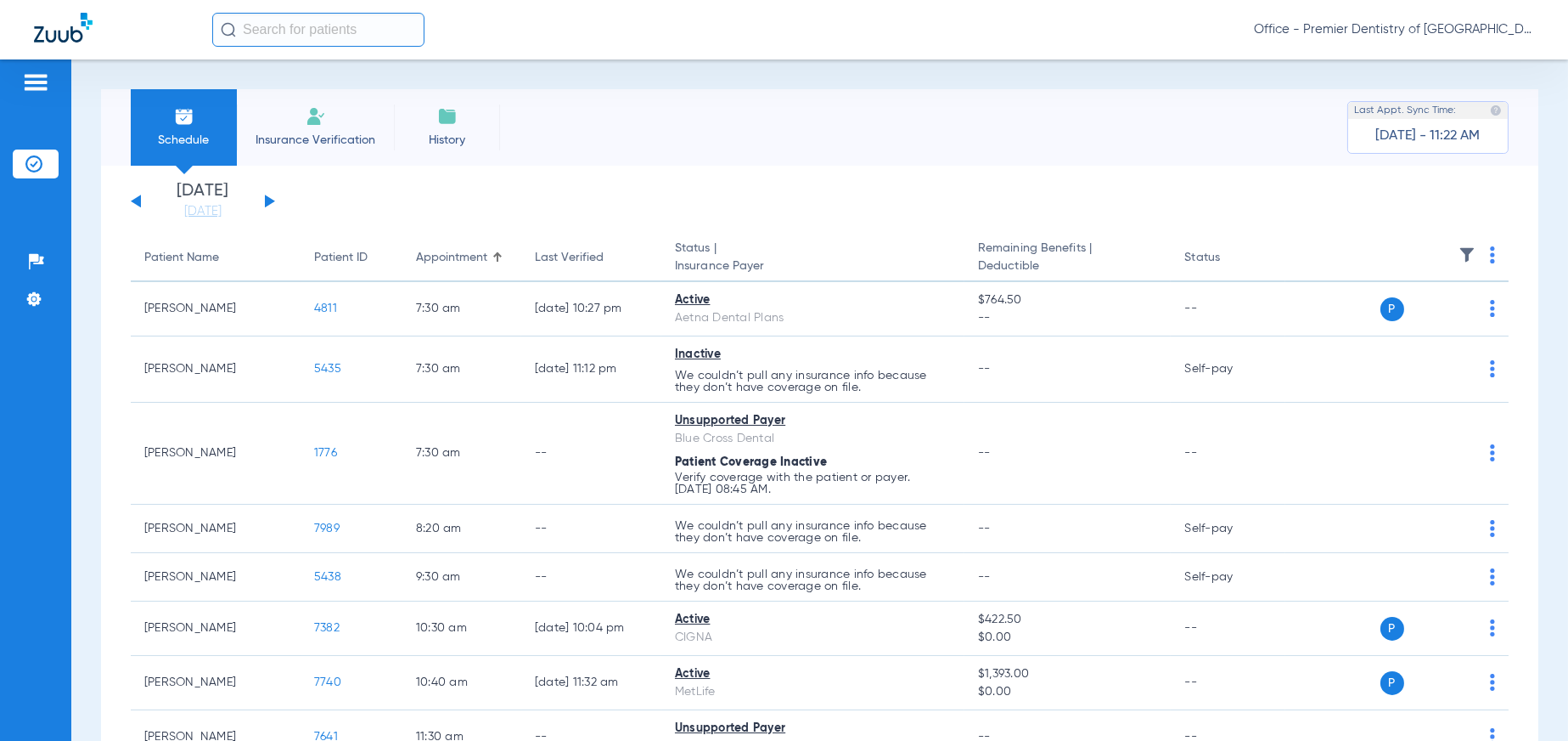
click at [311, 119] on img at bounding box center [316, 117] width 21 height 21
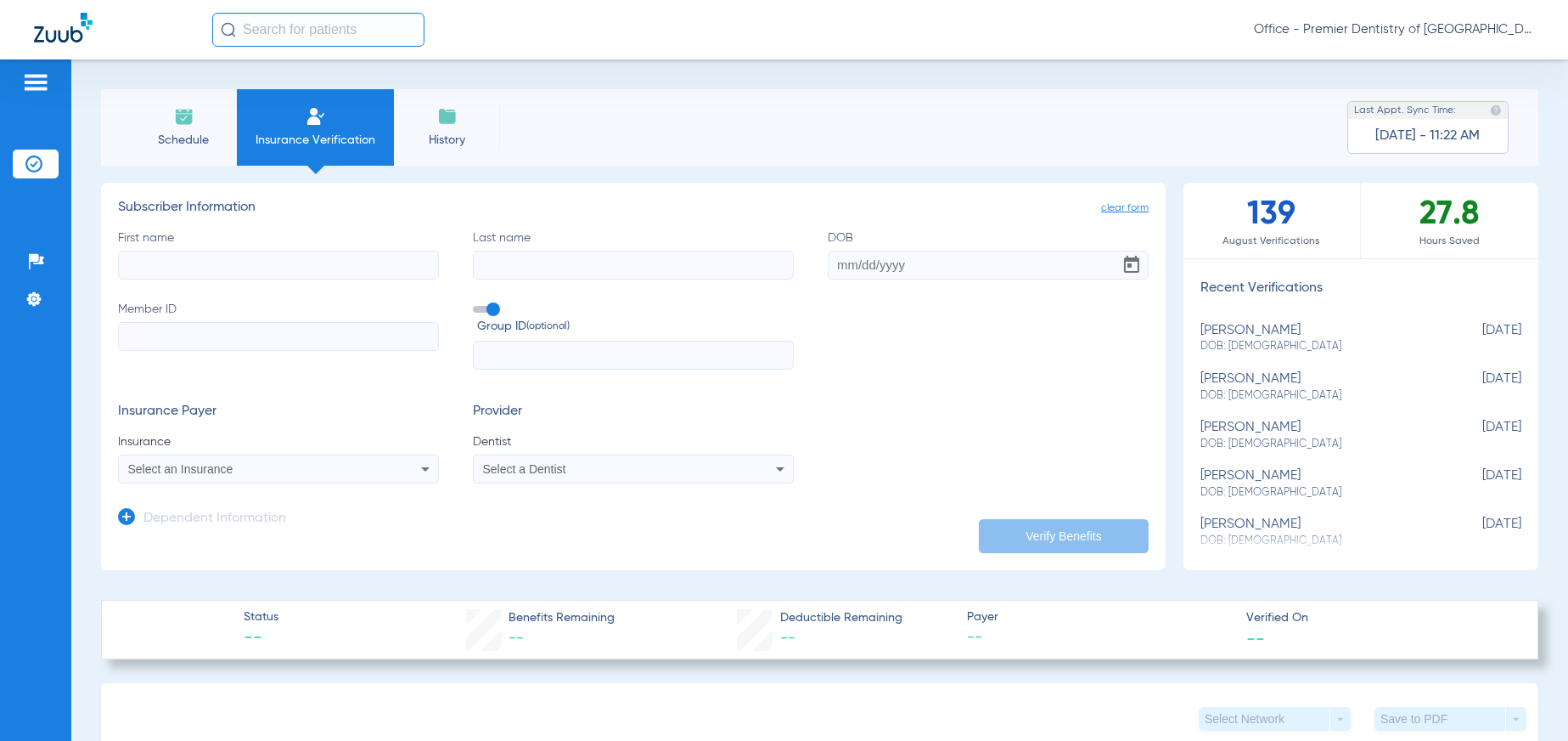
click at [194, 261] on input "First name" at bounding box center [279, 265] width 321 height 29
type input "Reinert"
type input "R"
drag, startPoint x: 172, startPoint y: 261, endPoint x: 89, endPoint y: 270, distance: 83.5
click at [89, 270] on div "Schedule Insurance Verification History Last Appt. Sync Time: Today - 11:22 AM …" at bounding box center [819, 400] width 1497 height 681
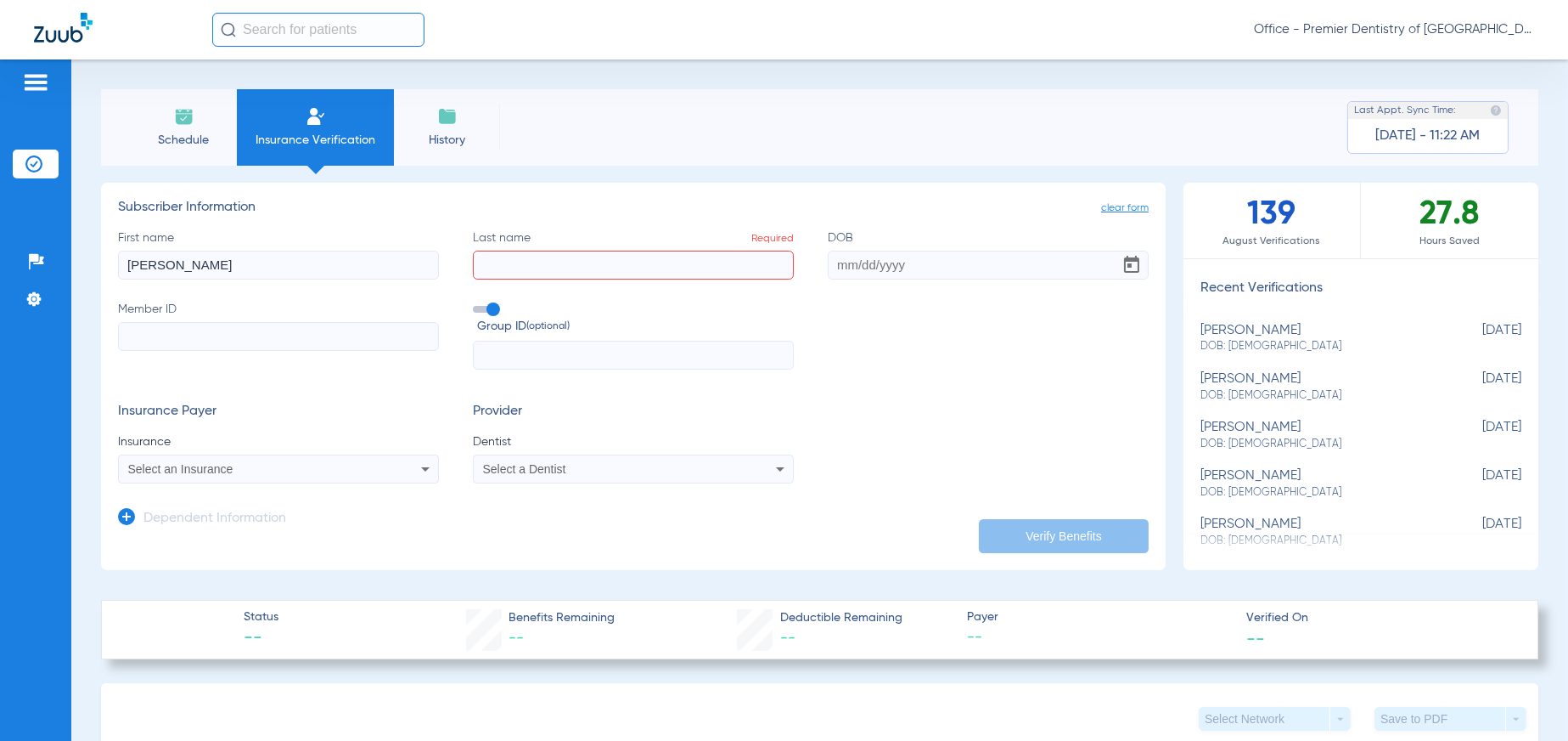
type input "Ryan"
type input "Reinert"
drag, startPoint x: 916, startPoint y: 274, endPoint x: 734, endPoint y: 247, distance: 184.0
click at [734, 247] on div "First name Ryan Last name Reinert DOB Member ID Group ID (optional)" at bounding box center [633, 300] width 1031 height 141
click at [897, 265] on input "DOB" at bounding box center [989, 265] width 321 height 29
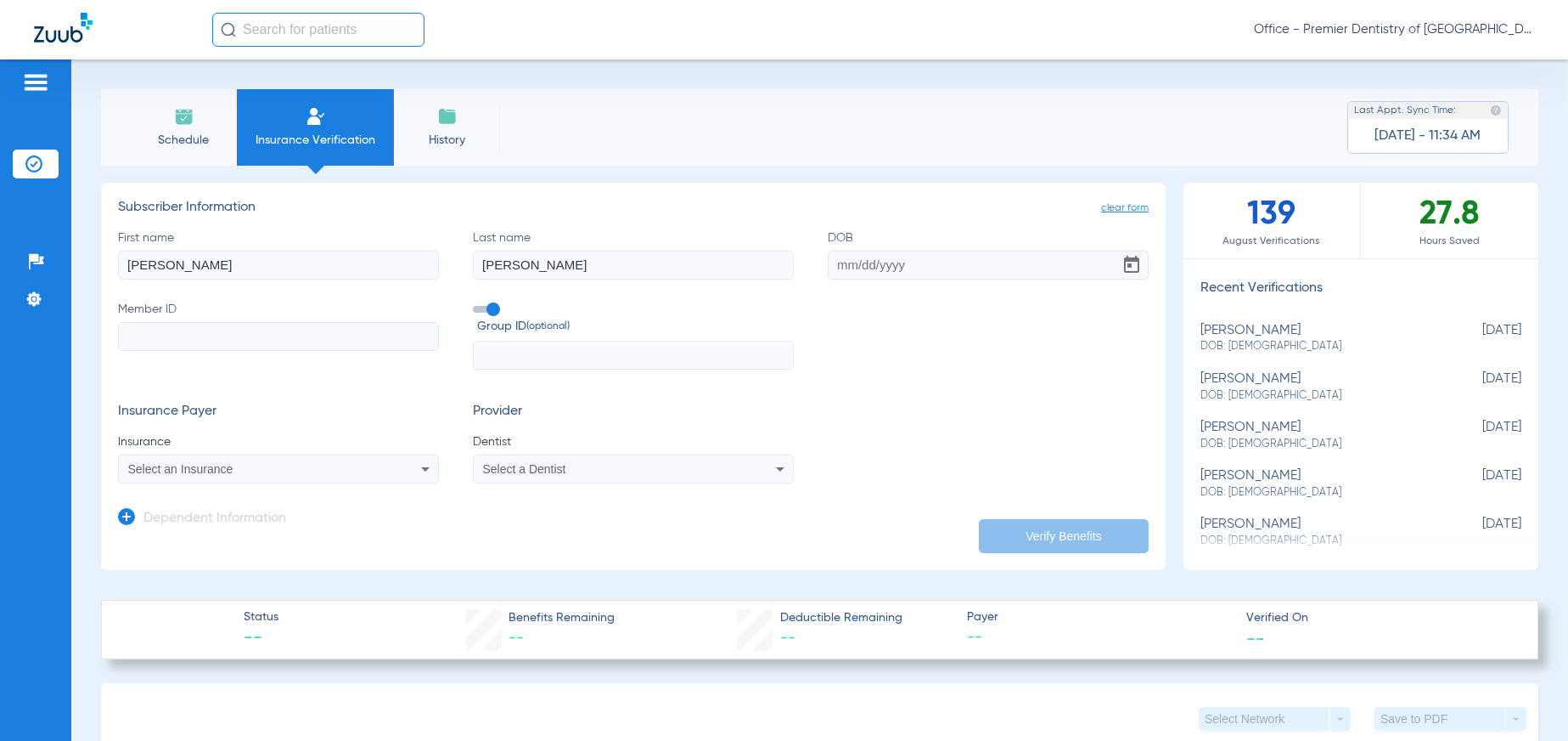
click at [897, 265] on input "DOB" at bounding box center [989, 265] width 321 height 29
drag, startPoint x: 926, startPoint y: 268, endPoint x: 782, endPoint y: 252, distance: 144.9
click at [782, 252] on div "First name Ryan Last name Reinert DOB Required Member ID Group ID (optional)" at bounding box center [633, 300] width 1031 height 141
drag, startPoint x: 906, startPoint y: 265, endPoint x: 745, endPoint y: 262, distance: 161.0
click at [745, 262] on div "First name Ryan Last name Reinert DOB Required Member ID Group ID (optional)" at bounding box center [633, 300] width 1031 height 141
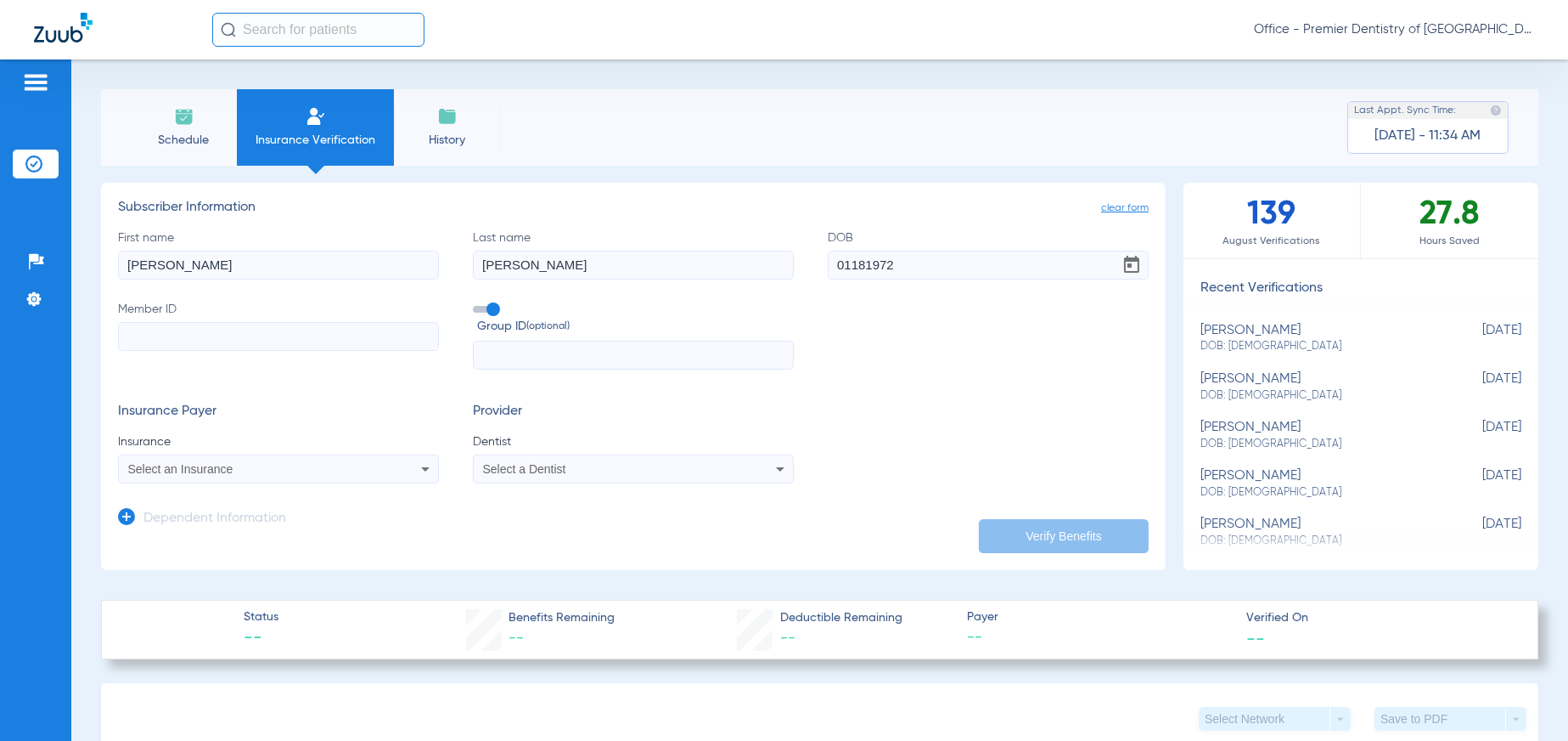
type input "01/18/1972"
click at [222, 329] on input "Member ID" at bounding box center [279, 336] width 321 height 29
click at [153, 327] on input "Member ID" at bounding box center [279, 336] width 321 height 29
type input "987695326"
click at [493, 356] on input "text" at bounding box center [633, 355] width 321 height 29
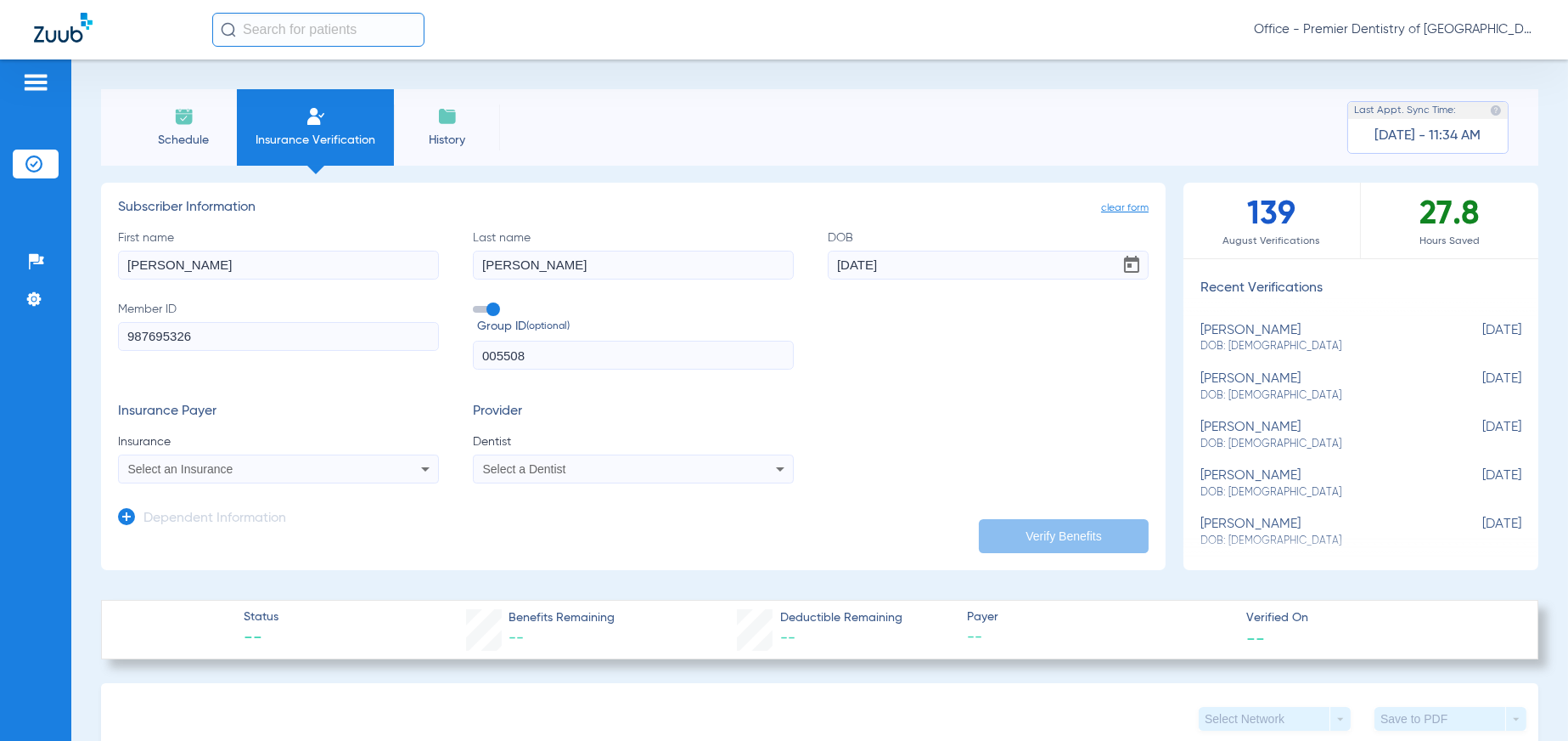
type input "005508"
click at [201, 464] on span "Select an Insurance" at bounding box center [180, 468] width 105 height 14
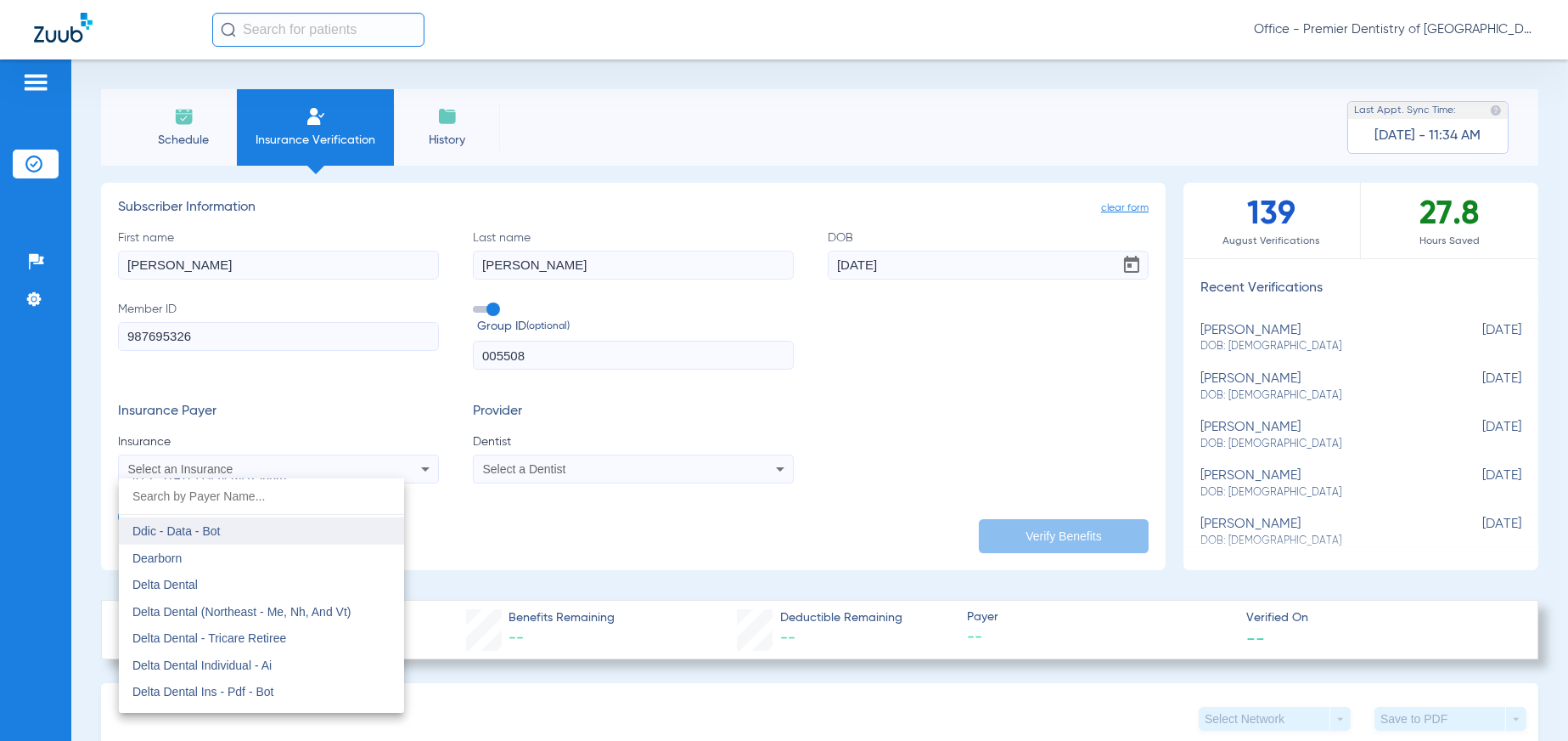
scroll to position [2719, 0]
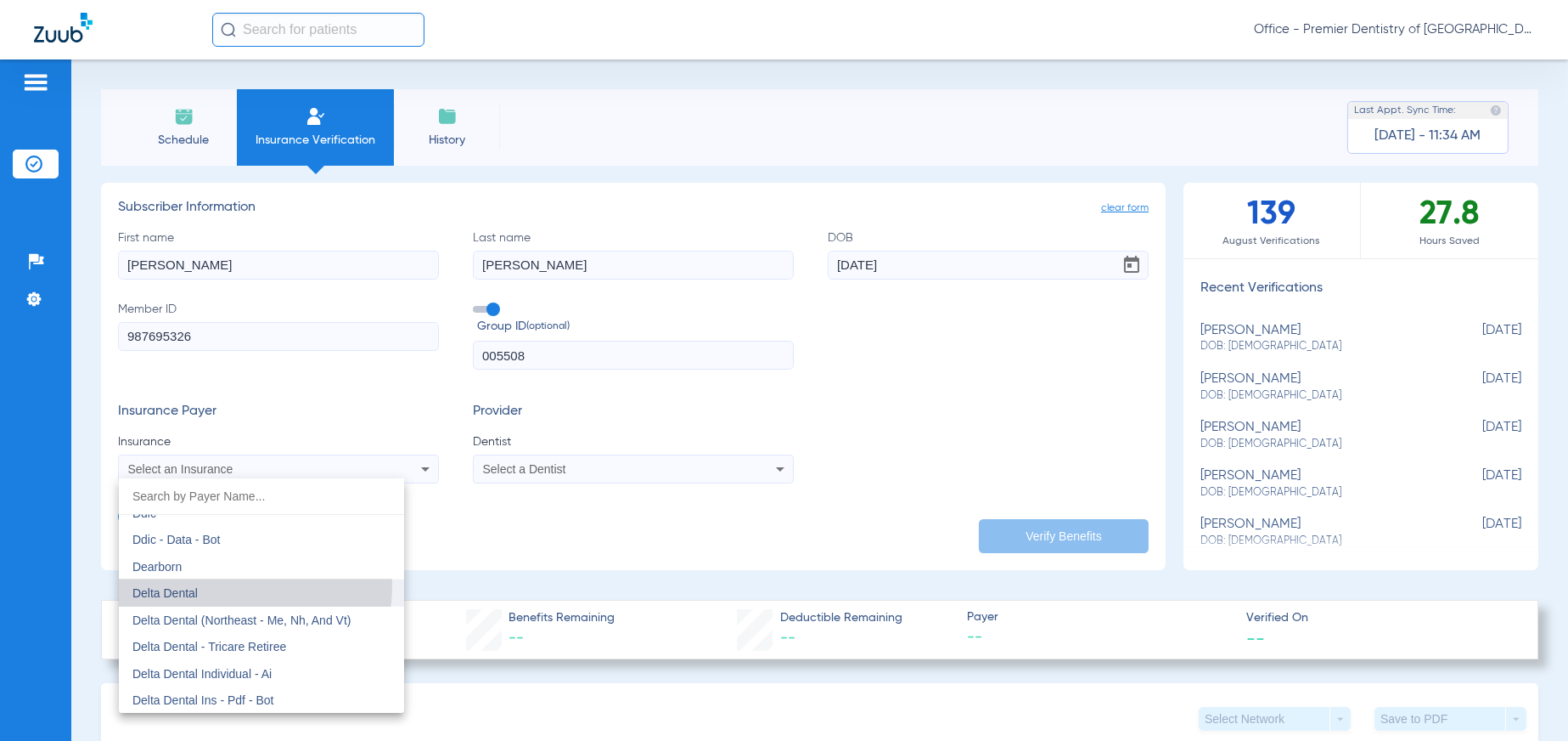
click at [211, 583] on mat-option "Delta Dental" at bounding box center [261, 593] width 285 height 27
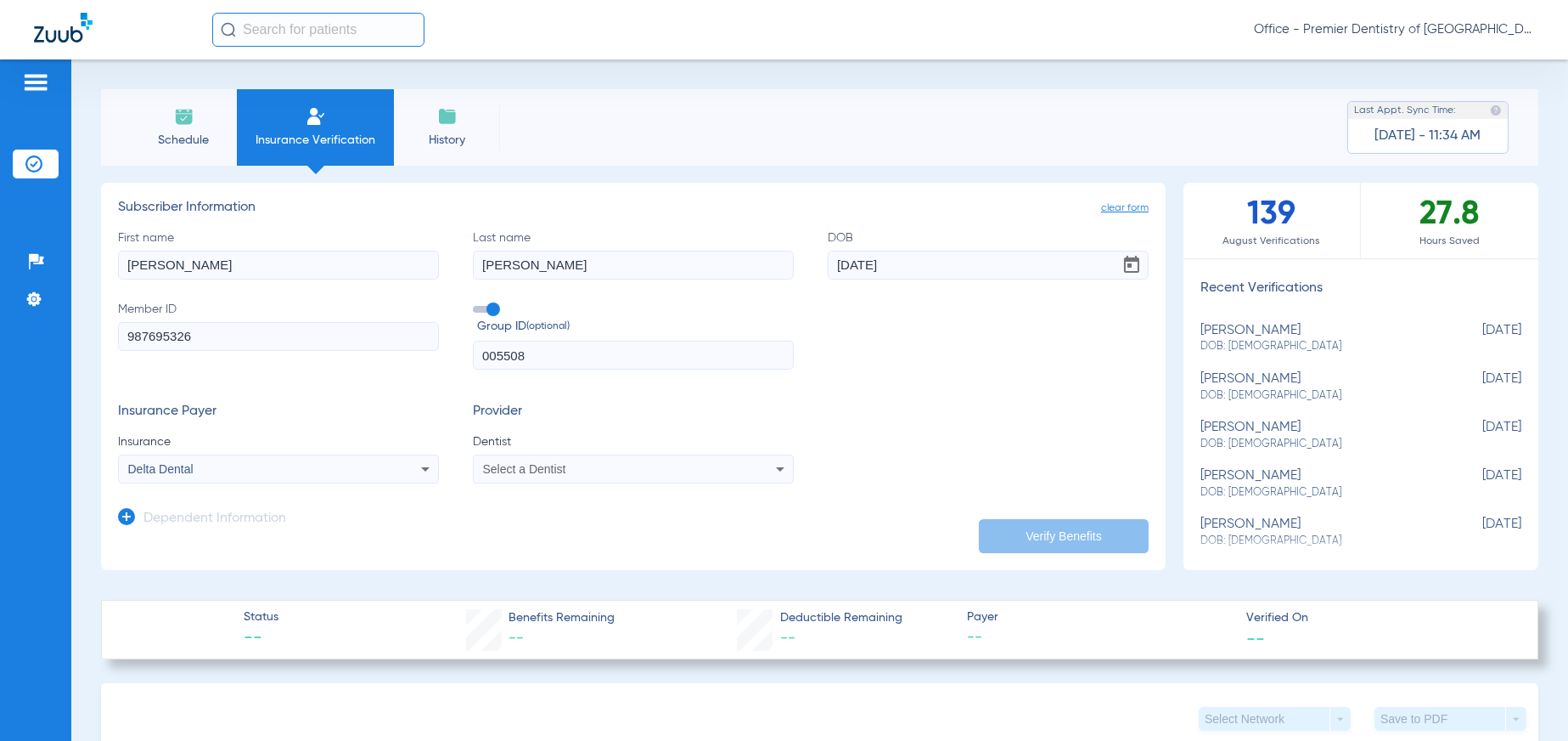
click at [545, 469] on span "Select a Dentist" at bounding box center [524, 468] width 83 height 14
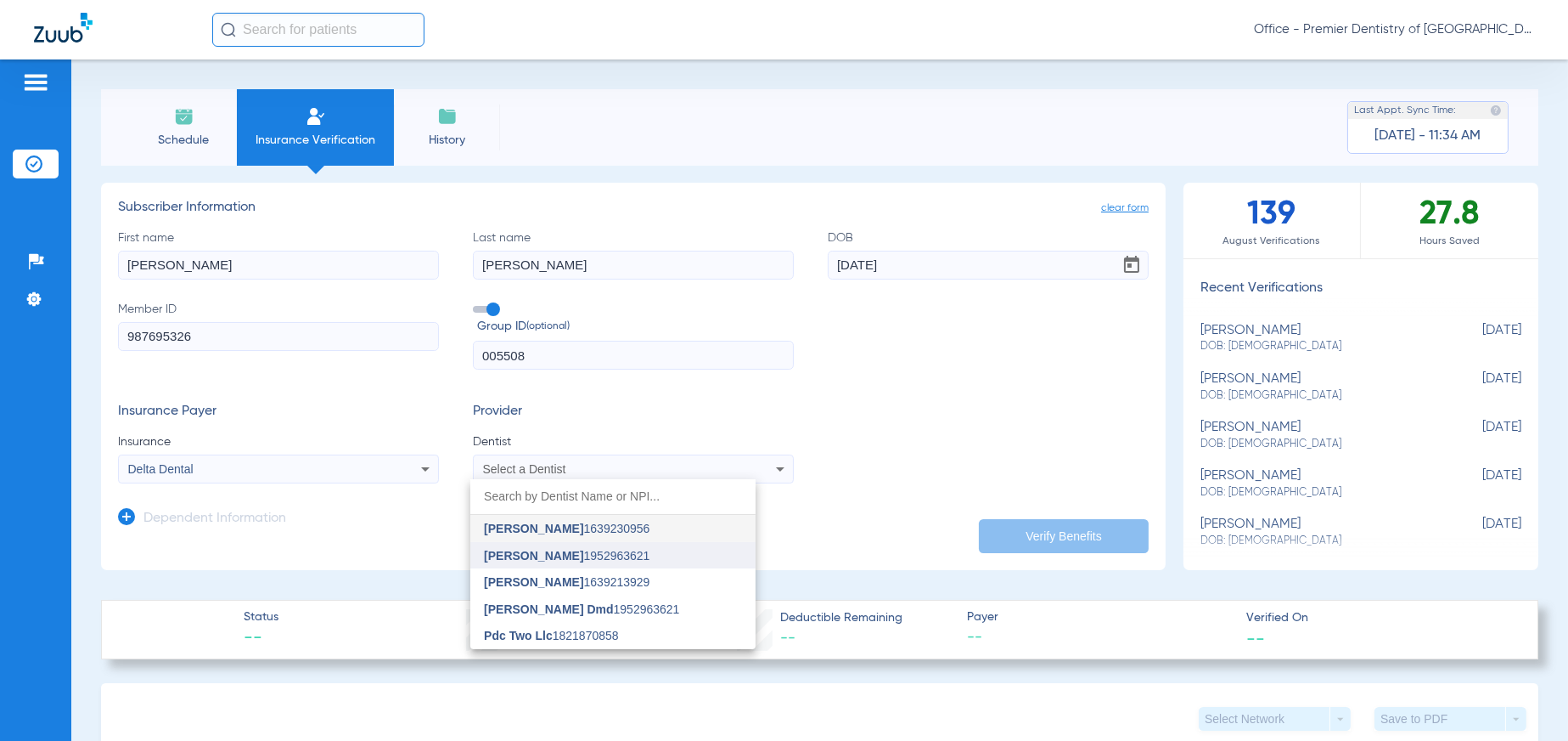
click at [527, 554] on span "[PERSON_NAME]" at bounding box center [534, 555] width 100 height 14
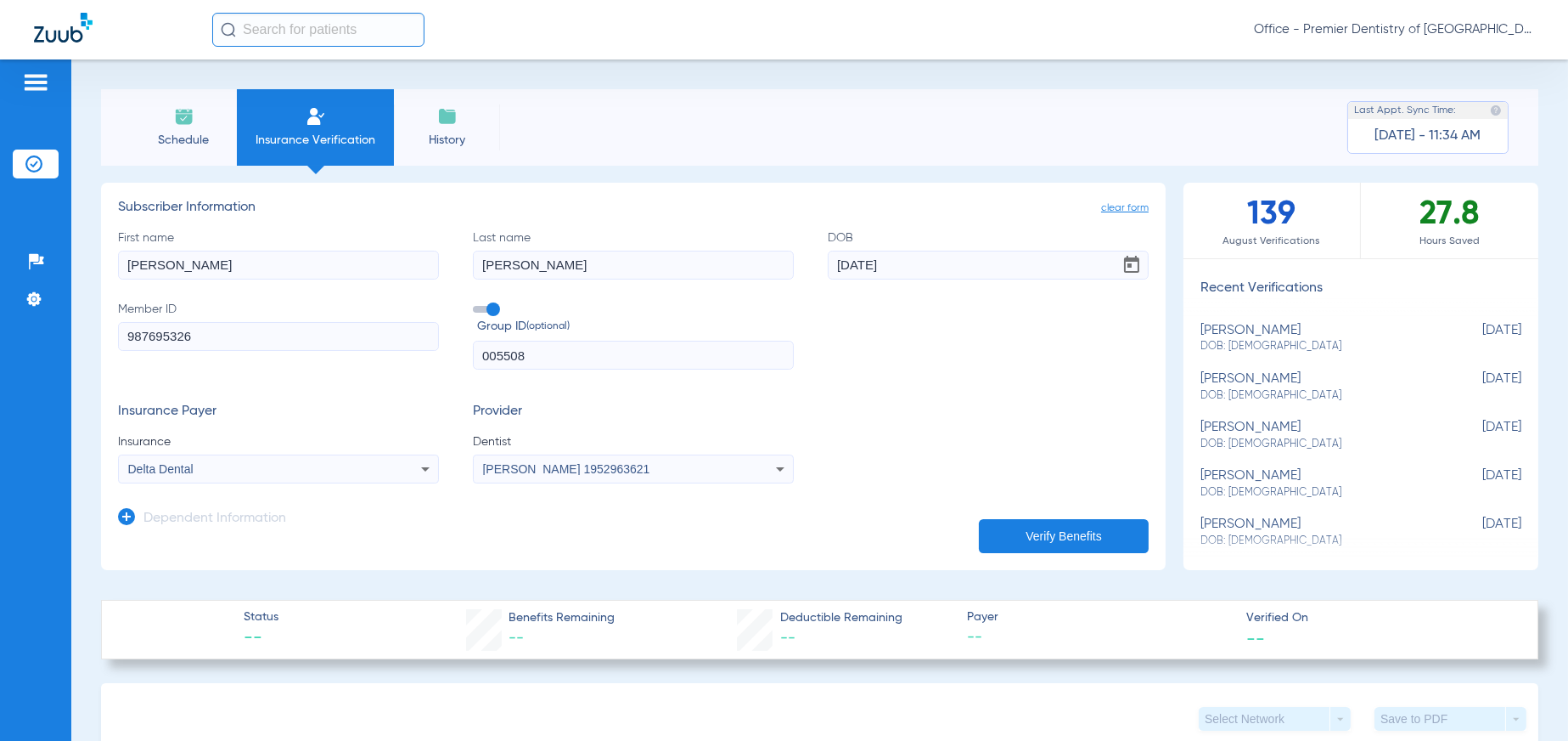
click at [1009, 519] on button "Verify Benefits" at bounding box center [1064, 536] width 170 height 34
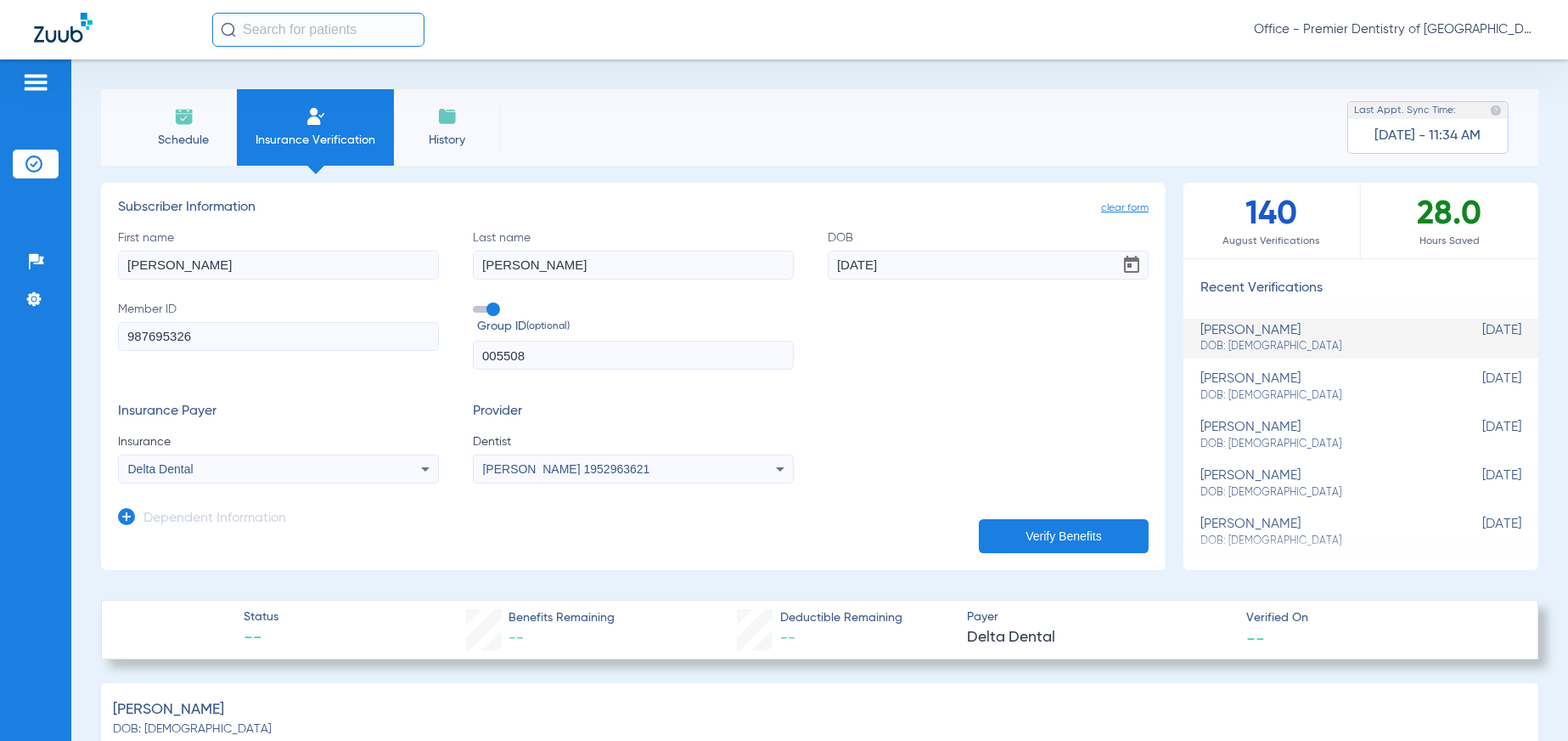
type input "0"
select select "page-width"
type input "1"
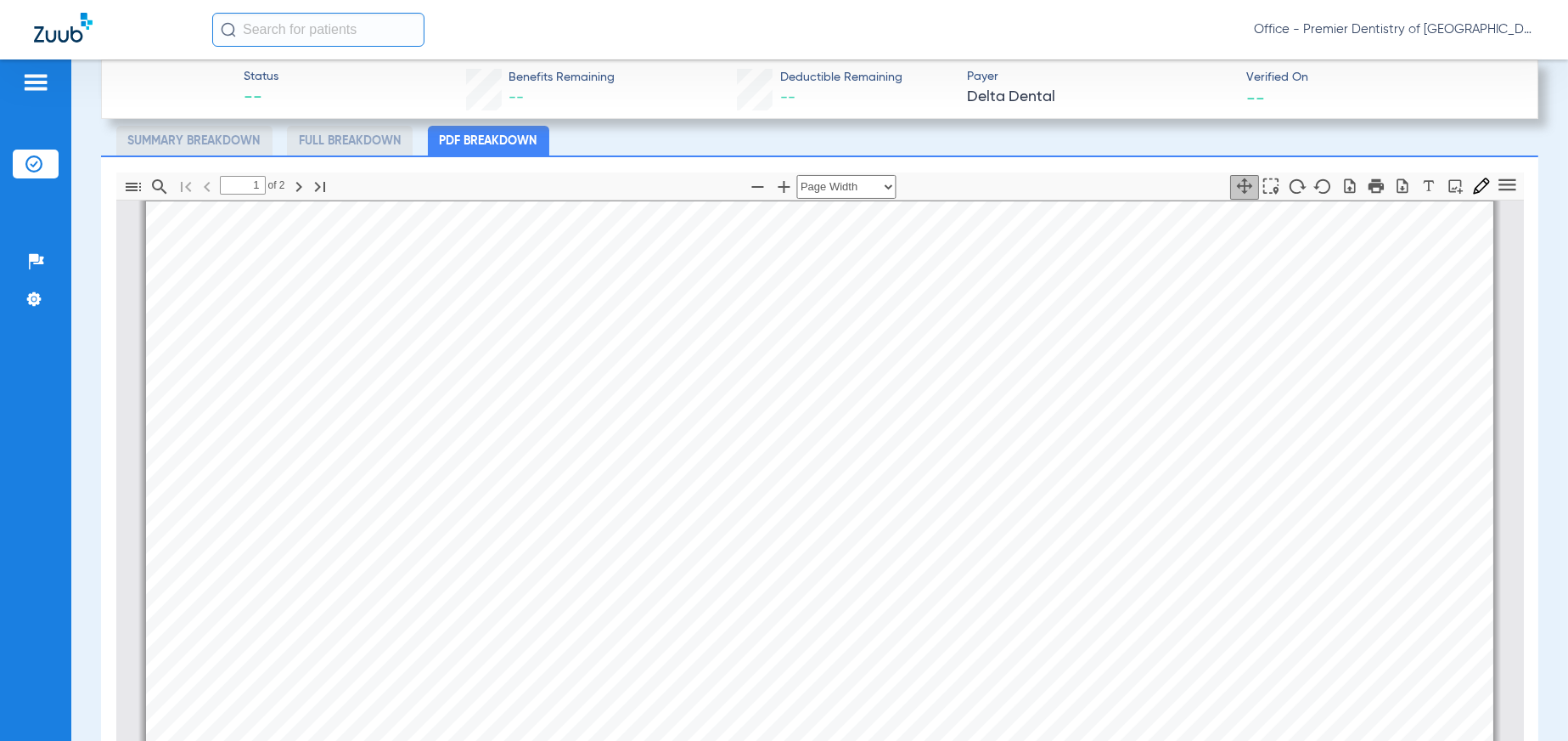
scroll to position [678, 0]
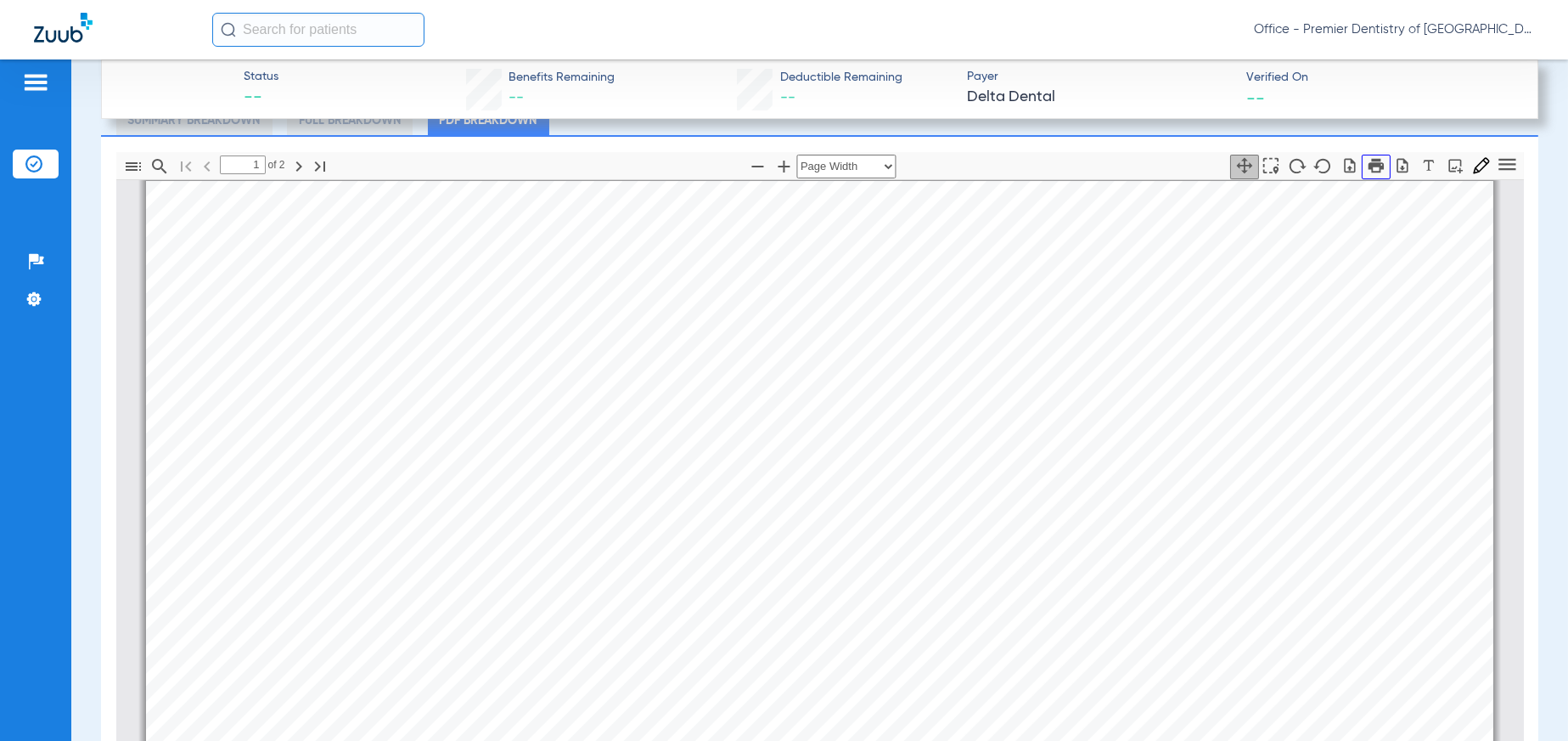
click at [1367, 166] on icon "button" at bounding box center [1377, 166] width 19 height 19
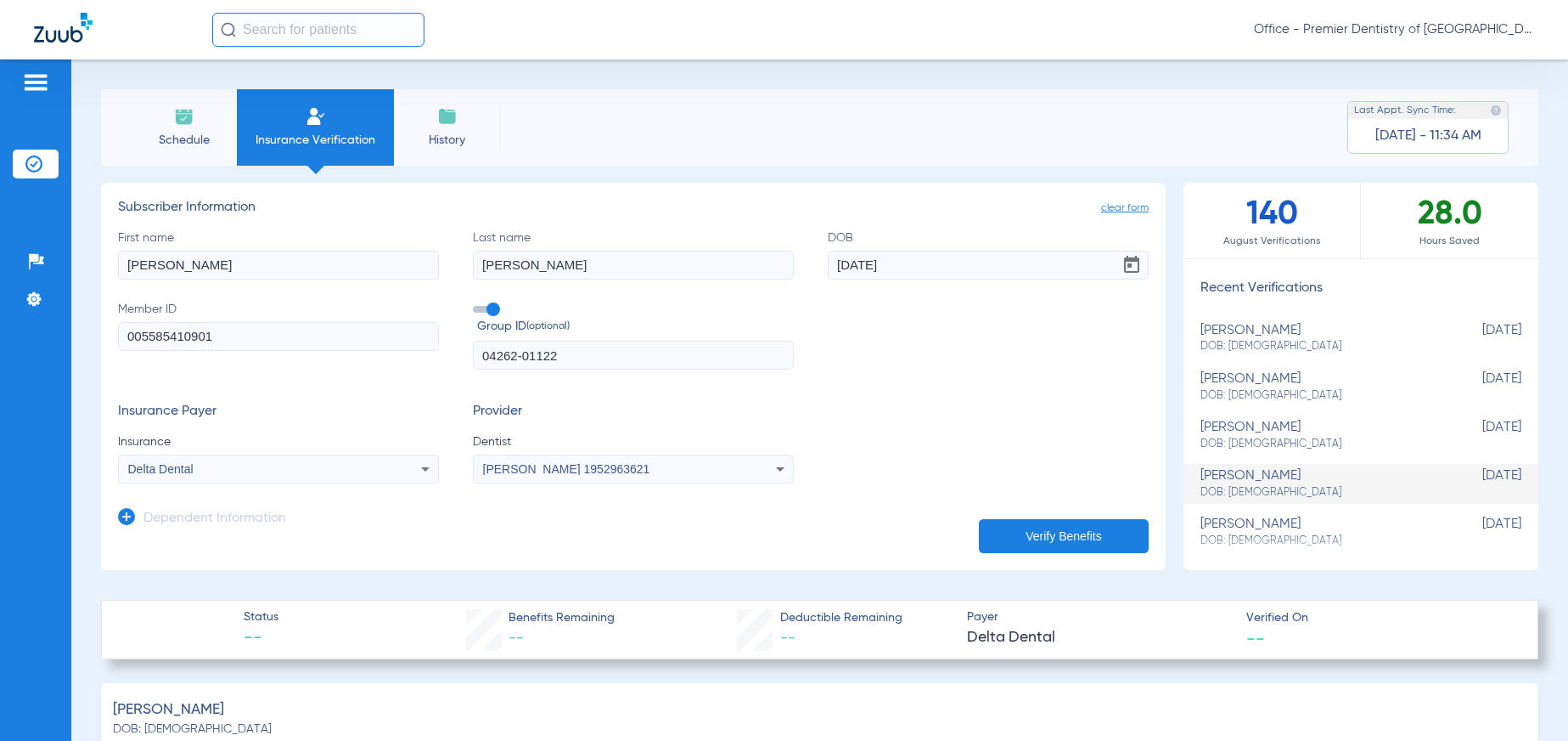
select select "page-width"
click at [221, 269] on input "[PERSON_NAME]" at bounding box center [279, 265] width 321 height 29
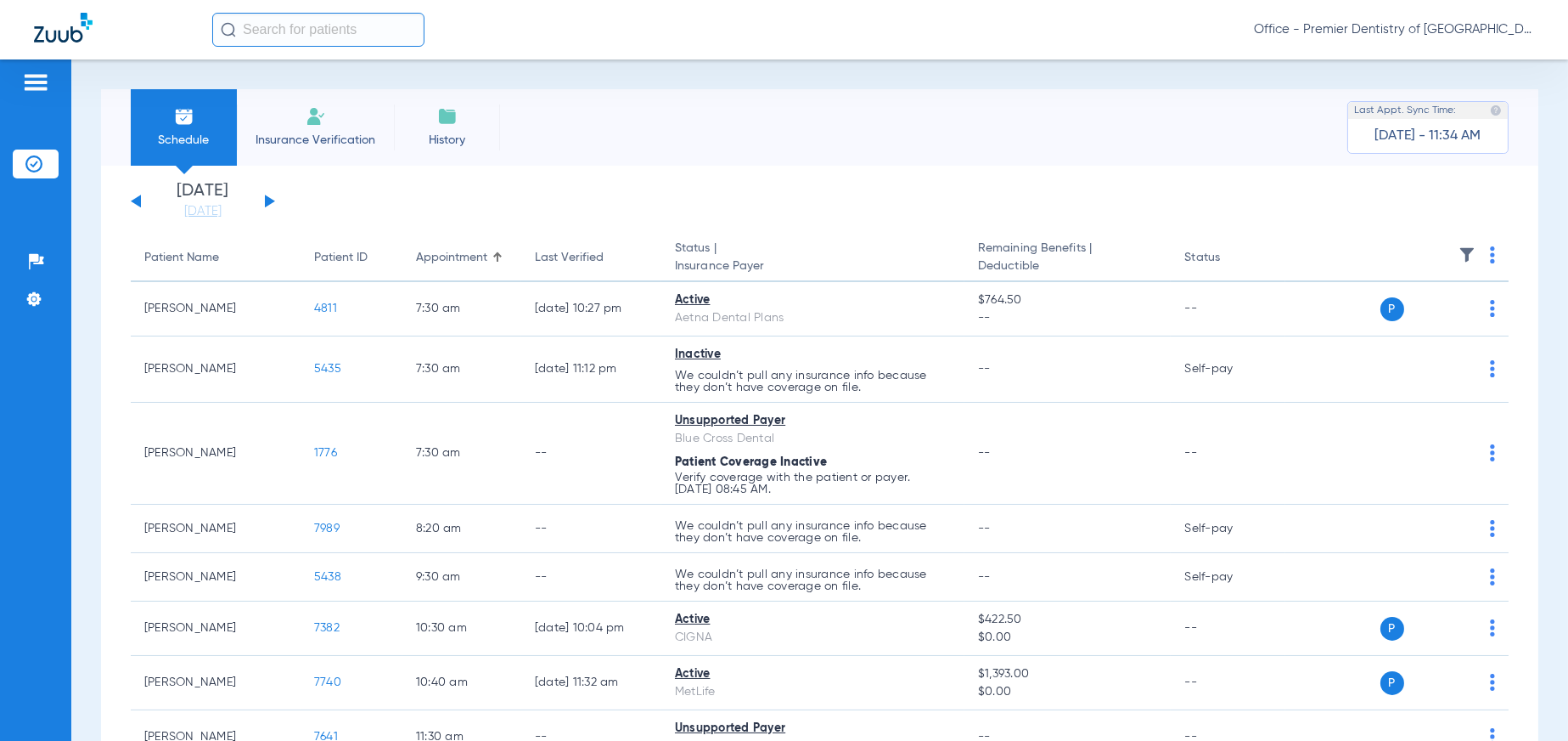
click at [306, 122] on img at bounding box center [316, 117] width 21 height 21
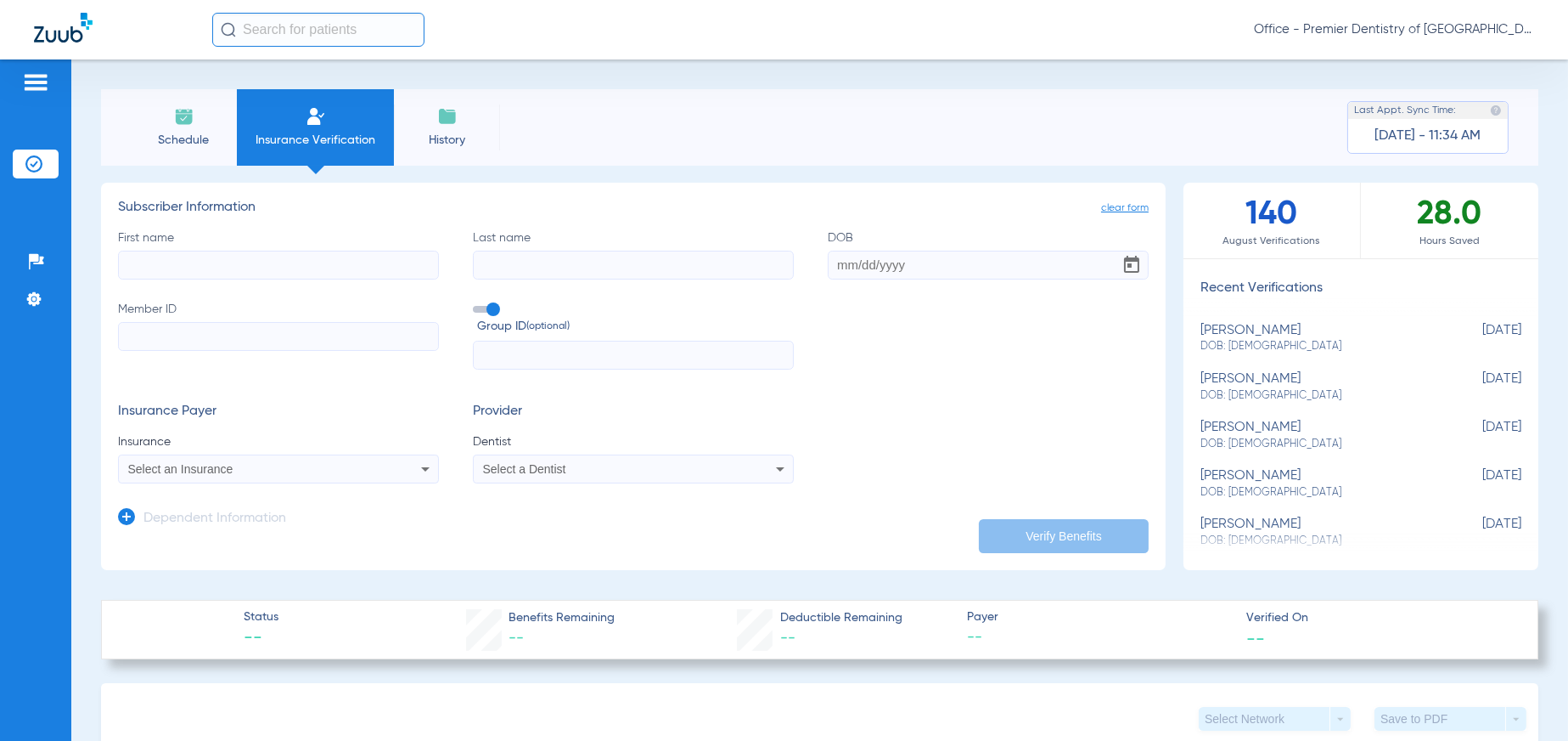
click at [178, 277] on input "First name" at bounding box center [279, 265] width 321 height 29
type input "[PERSON_NAME]"
type input "Hoy"
type input "[DATE]"
click at [174, 344] on input "Member ID" at bounding box center [279, 336] width 321 height 29
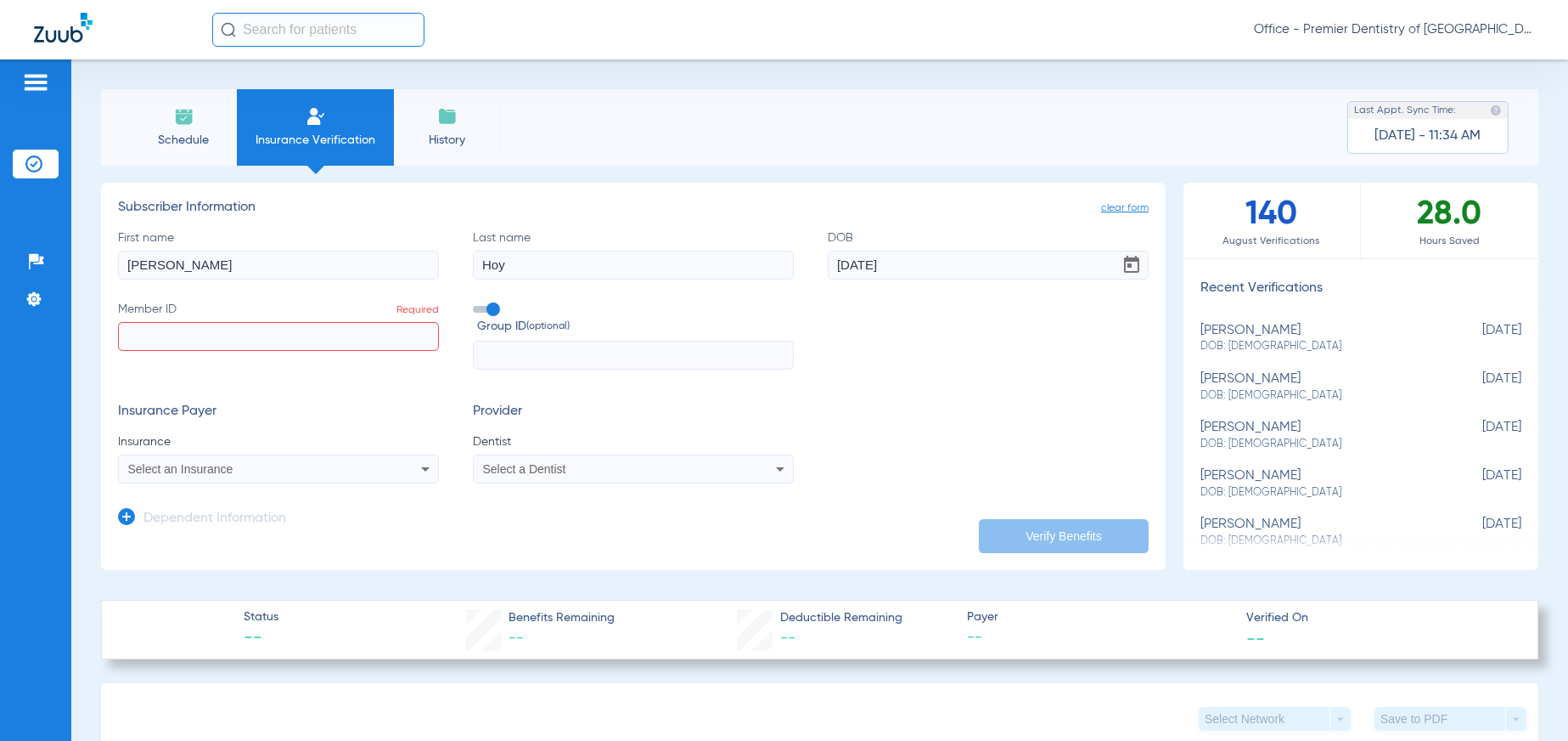
click at [587, 358] on input "text" at bounding box center [633, 355] width 321 height 29
type input "028893049"
click at [166, 337] on input "Member ID Required" at bounding box center [279, 336] width 321 height 29
click at [422, 477] on icon at bounding box center [425, 469] width 21 height 21
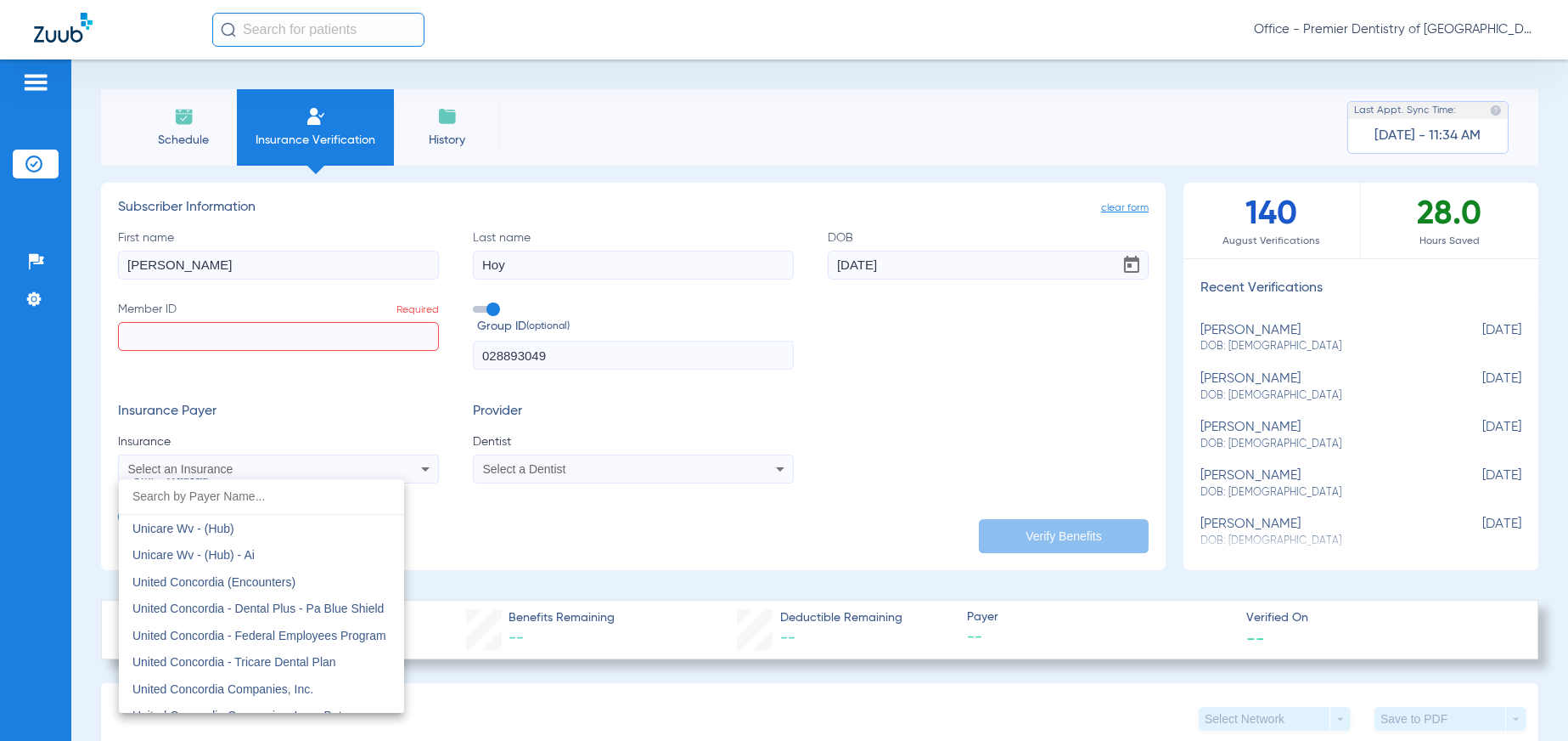
scroll to position [9985, 0]
click at [272, 679] on span "United Concordia Companies, Inc." at bounding box center [223, 686] width 181 height 14
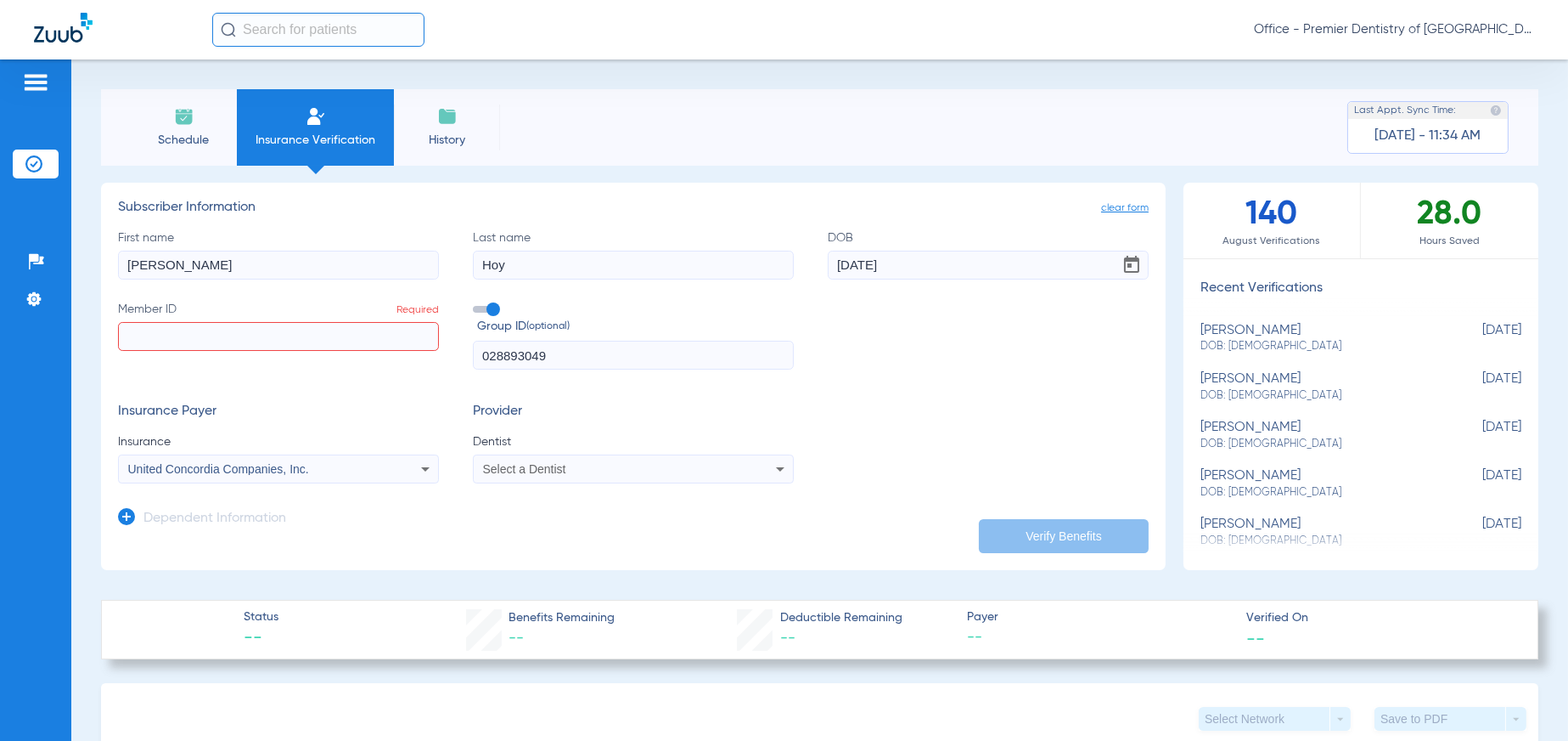
click at [568, 457] on mat-select "Select a Dentist" at bounding box center [633, 468] width 321 height 29
click at [568, 466] on div "Select a Dentist" at bounding box center [604, 468] width 242 height 12
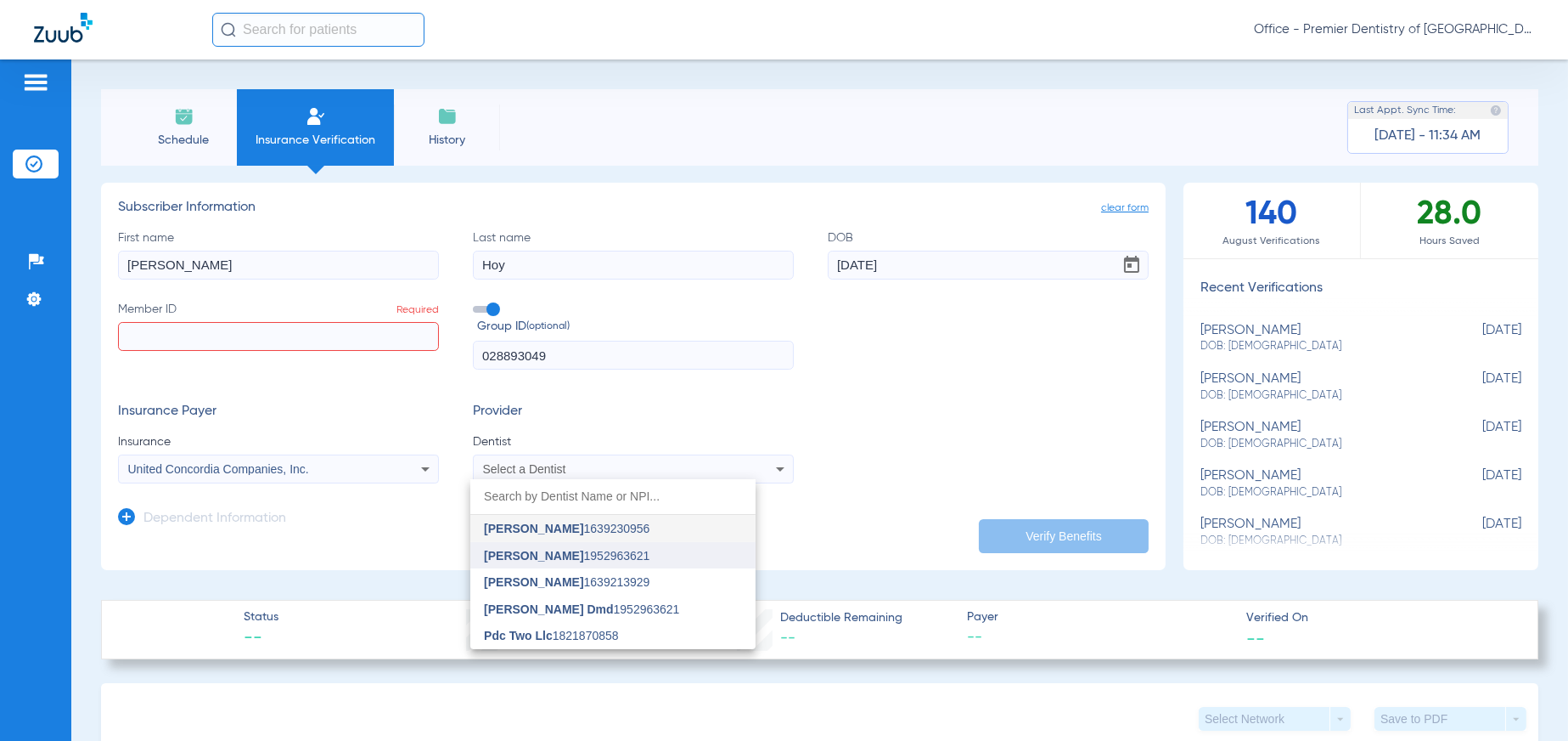
click at [536, 552] on span "[PERSON_NAME]" at bounding box center [534, 555] width 100 height 14
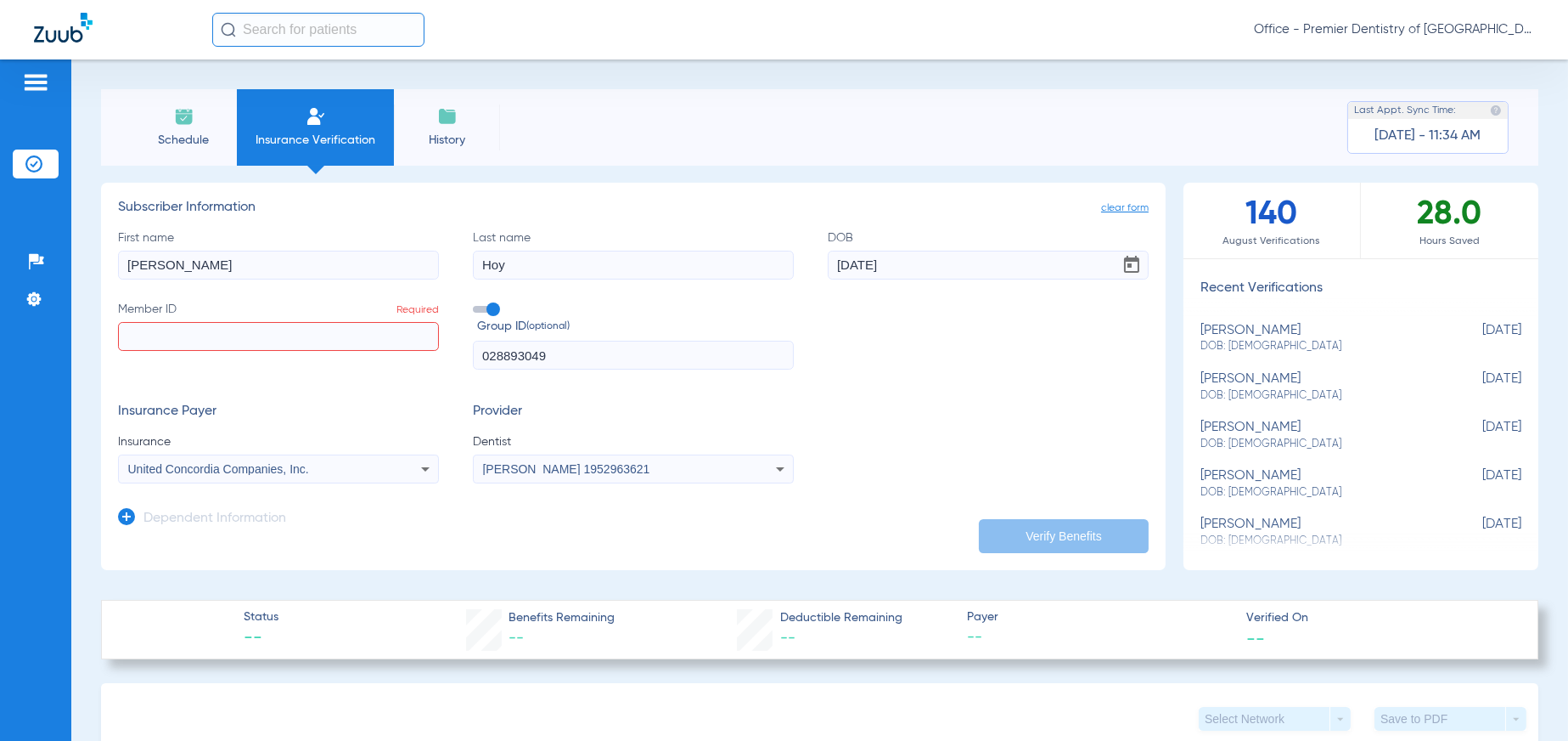
click at [175, 333] on input "Member ID Required" at bounding box center [279, 336] width 321 height 29
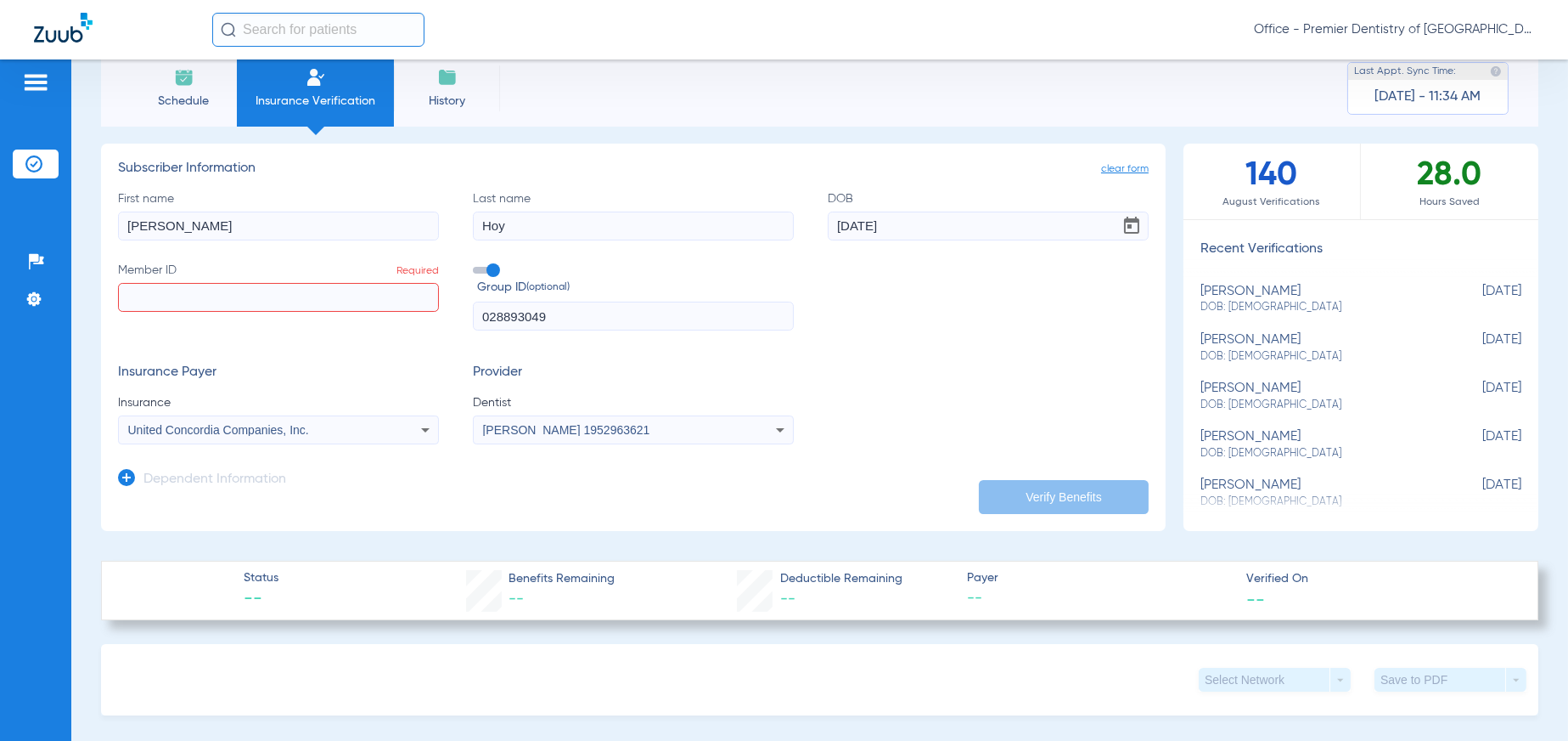
scroll to position [0, 0]
